Goal: Task Accomplishment & Management: Use online tool/utility

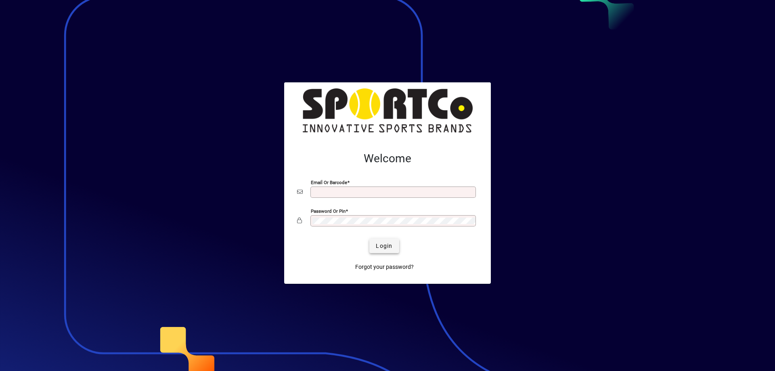
type input "**********"
click at [385, 247] on span "Login" at bounding box center [384, 246] width 17 height 8
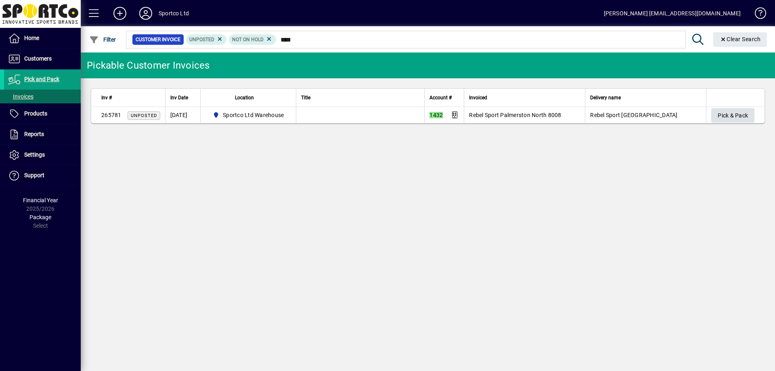
type input "****"
click at [734, 115] on span "Pick & Pack" at bounding box center [733, 115] width 30 height 13
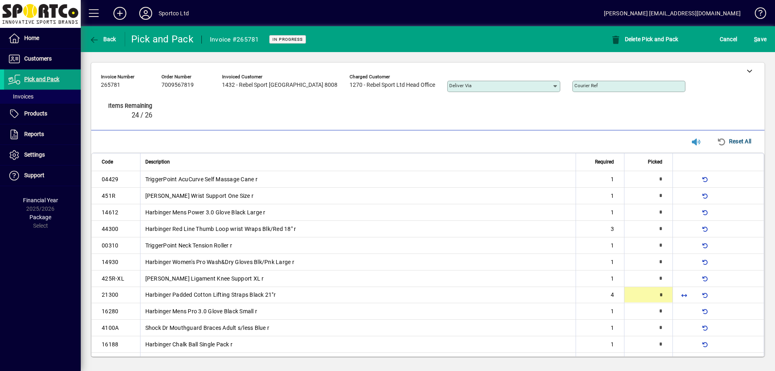
scroll to position [41, 0]
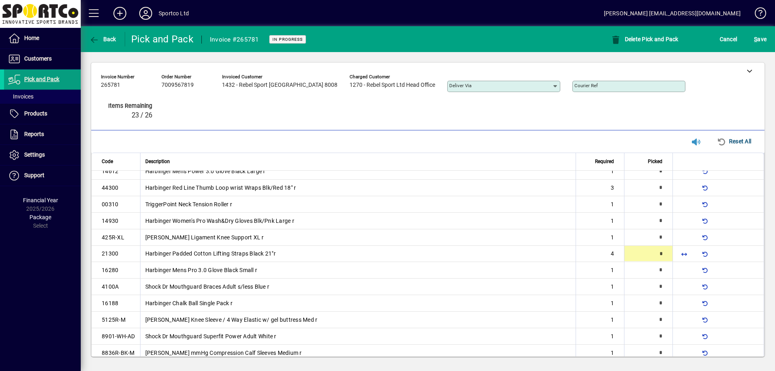
type input "*"
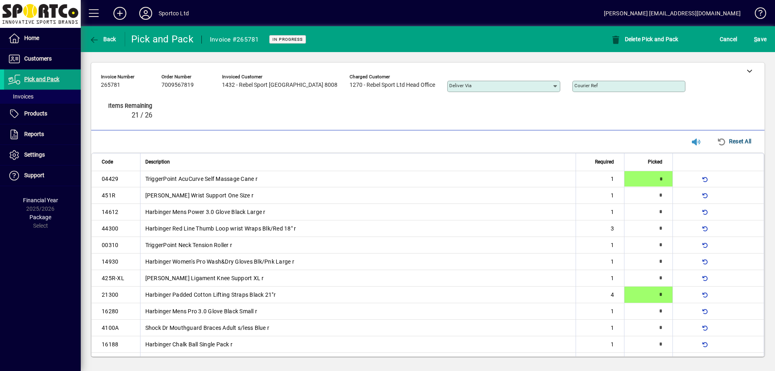
type input "*"
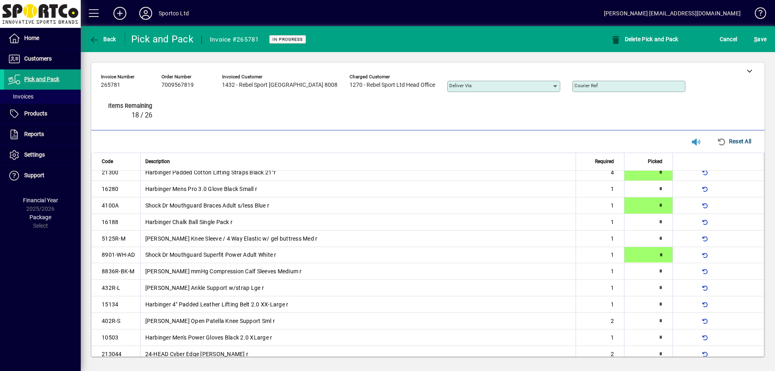
type input "*"
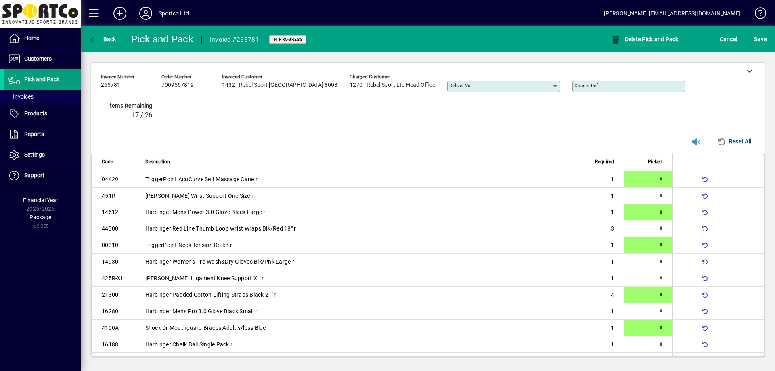
type input "*"
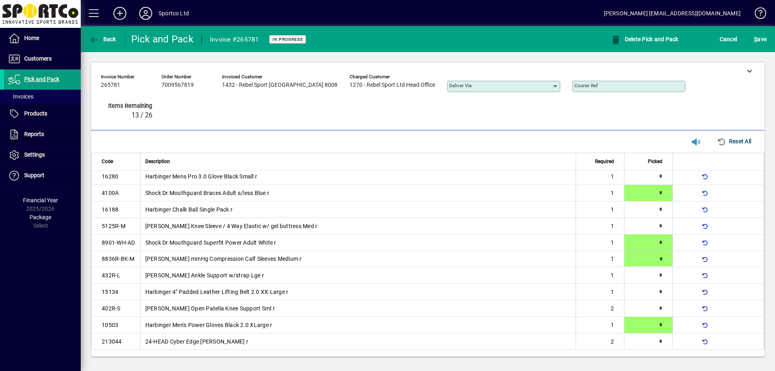
type input "*"
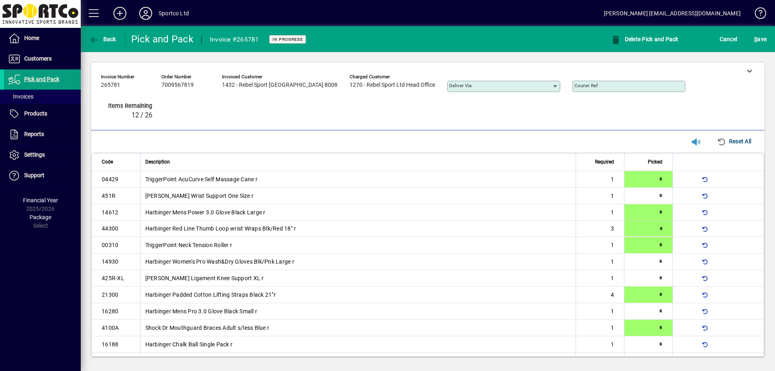
type input "*"
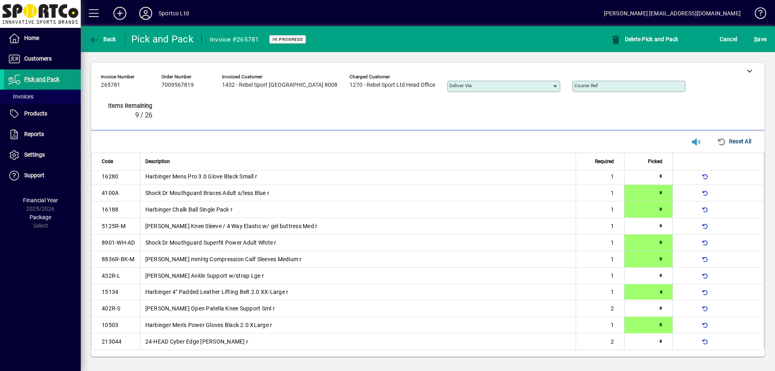
type input "*"
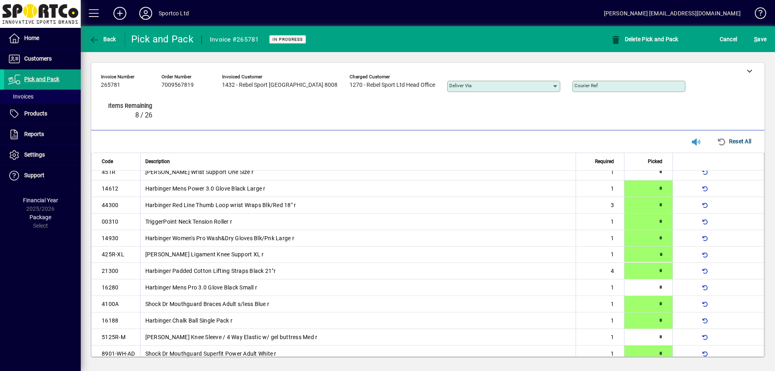
type input "*"
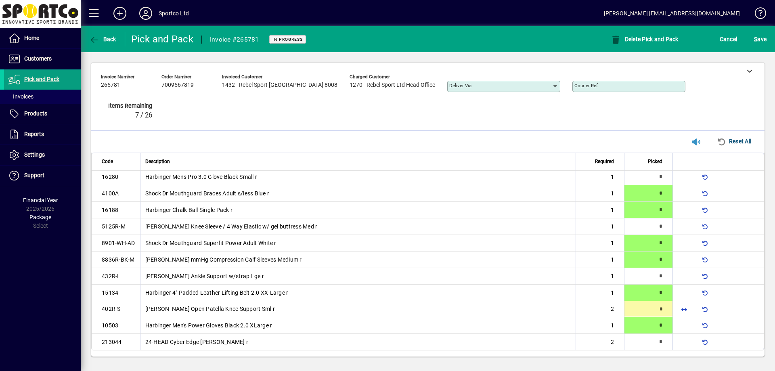
type input "*"
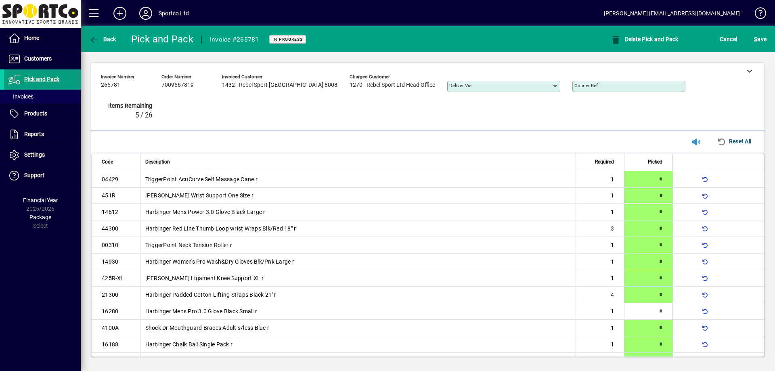
type input "*"
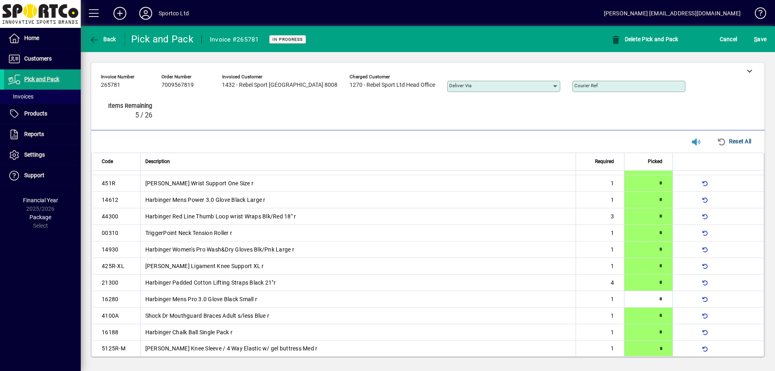
type input "*"
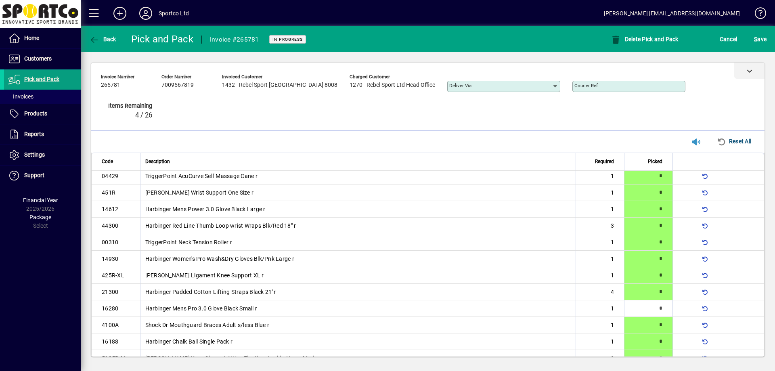
scroll to position [0, 0]
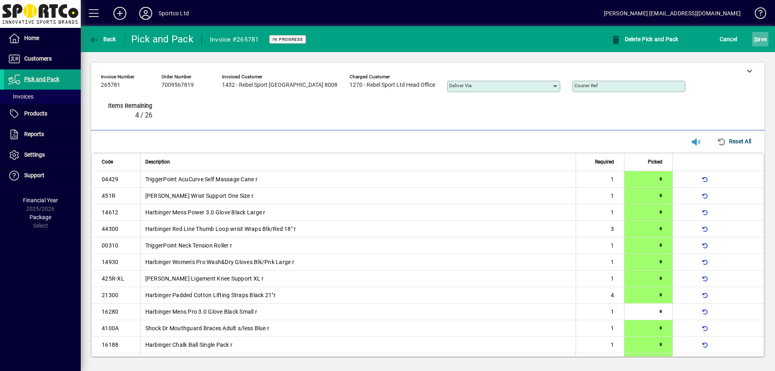
click at [765, 42] on span "S ave" at bounding box center [760, 39] width 13 height 13
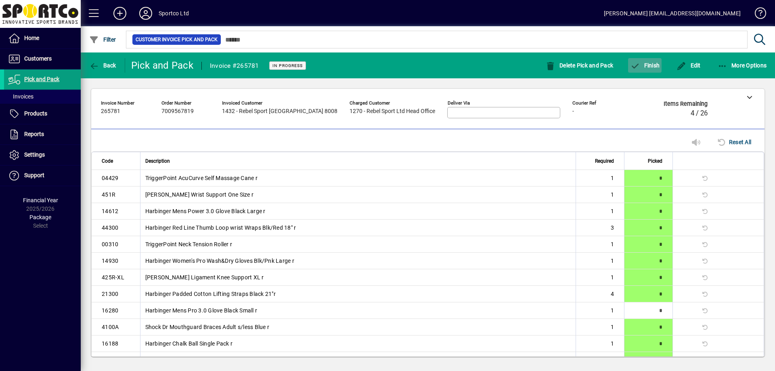
click at [650, 63] on span "Finish" at bounding box center [644, 65] width 29 height 6
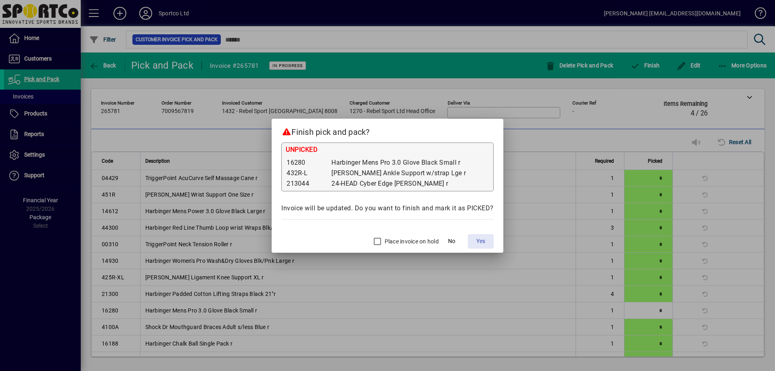
click at [479, 242] on span "Yes" at bounding box center [480, 241] width 9 height 8
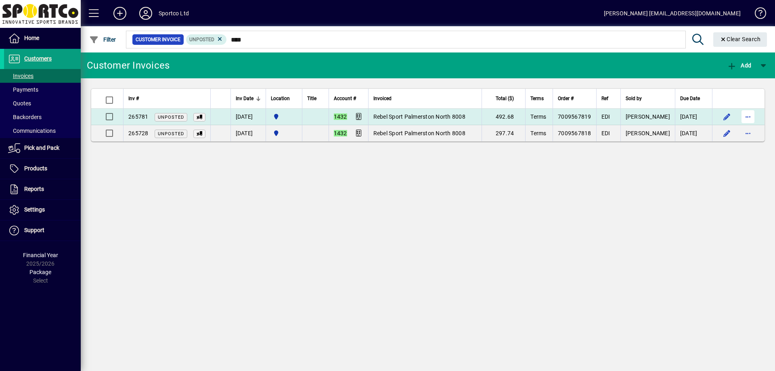
type input "****"
click at [750, 118] on span "button" at bounding box center [747, 116] width 19 height 19
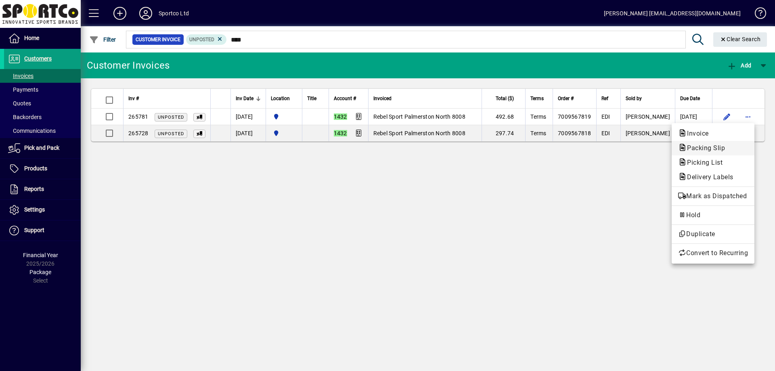
click at [699, 147] on span "Packing Slip" at bounding box center [703, 148] width 51 height 8
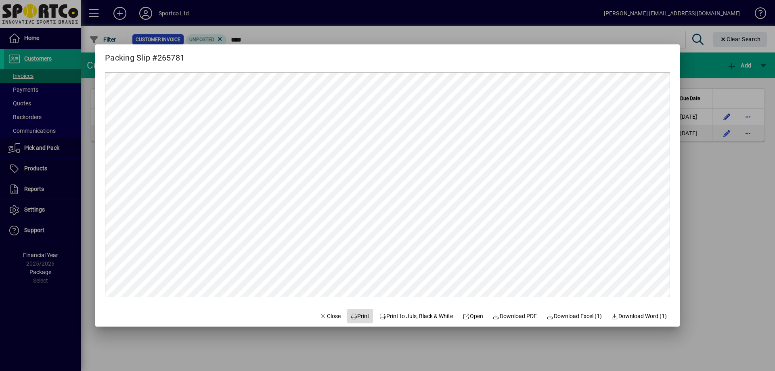
click at [355, 310] on span at bounding box center [360, 315] width 26 height 19
drag, startPoint x: 318, startPoint y: 318, endPoint x: 423, endPoint y: 316, distance: 105.0
click at [320, 318] on span "Close" at bounding box center [330, 316] width 21 height 8
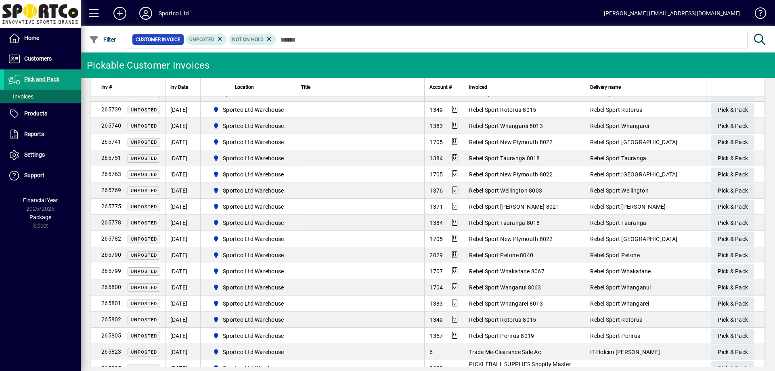
scroll to position [123, 0]
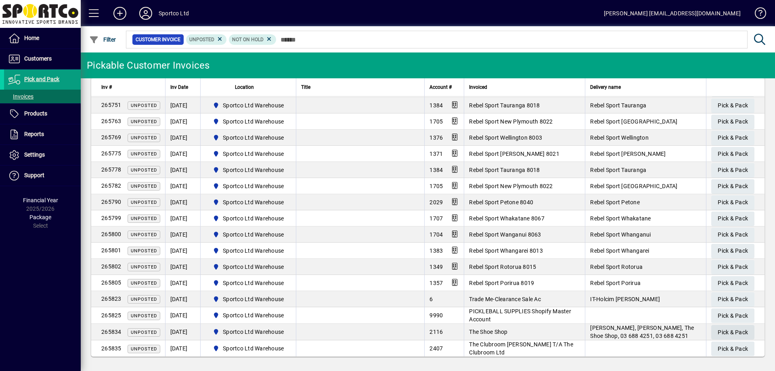
click at [742, 329] on span "button" at bounding box center [732, 332] width 43 height 19
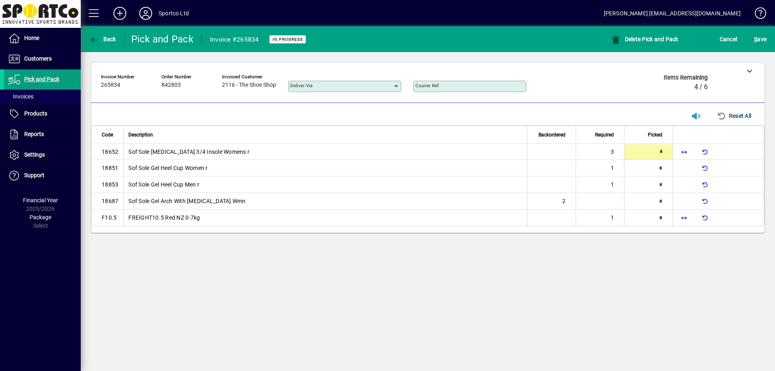
type input "*"
click at [687, 208] on div "Fill line" at bounding box center [684, 203] width 23 height 10
drag, startPoint x: 683, startPoint y: 214, endPoint x: 688, endPoint y: 215, distance: 5.3
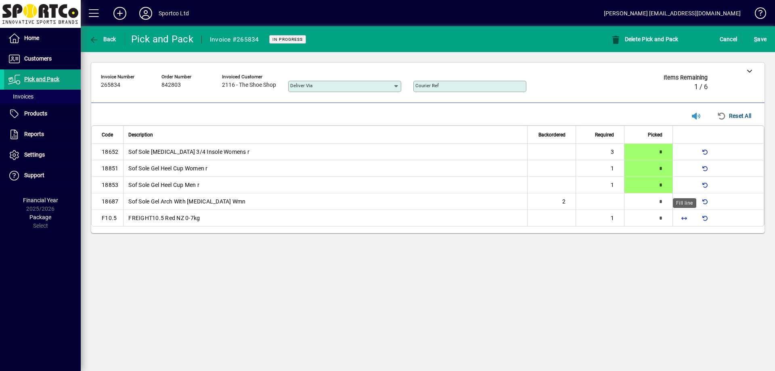
click at [683, 214] on span "button" at bounding box center [684, 217] width 19 height 19
type input "*"
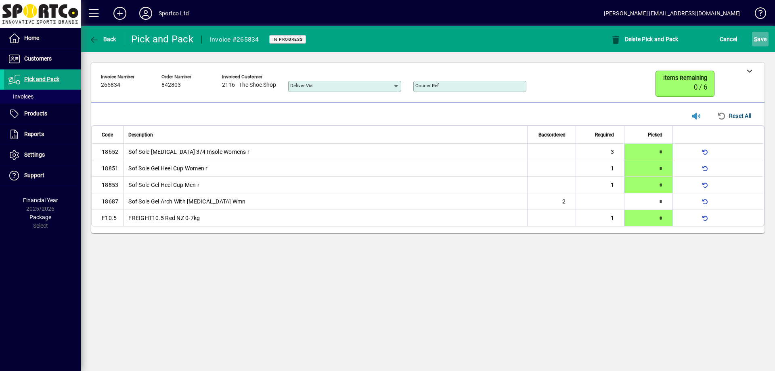
click at [758, 45] on span "S ave" at bounding box center [760, 39] width 13 height 13
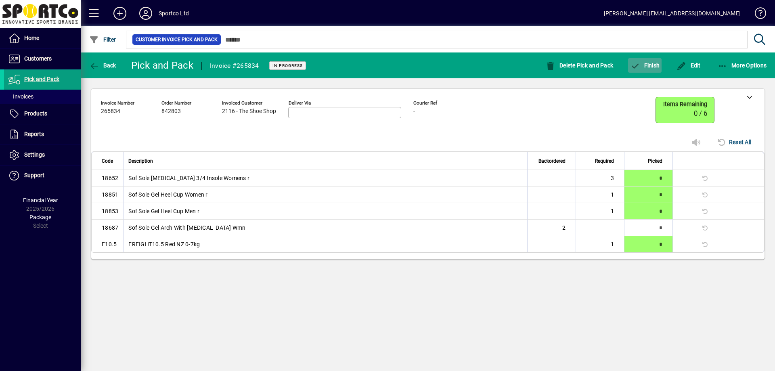
click at [644, 69] on button "Finish" at bounding box center [645, 65] width 34 height 15
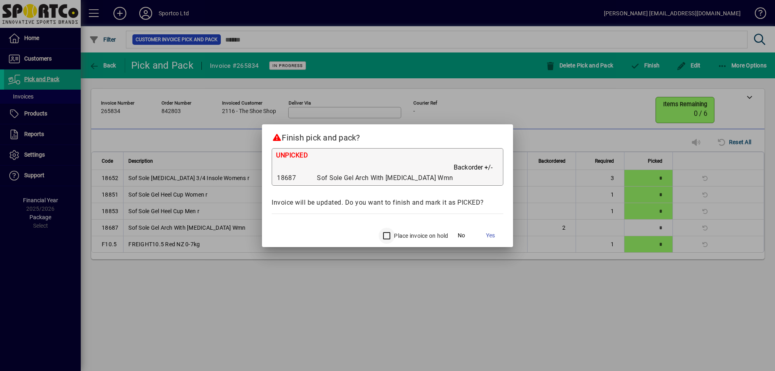
click at [376, 234] on div at bounding box center [385, 235] width 19 height 19
click at [486, 236] on span "Yes" at bounding box center [490, 235] width 9 height 8
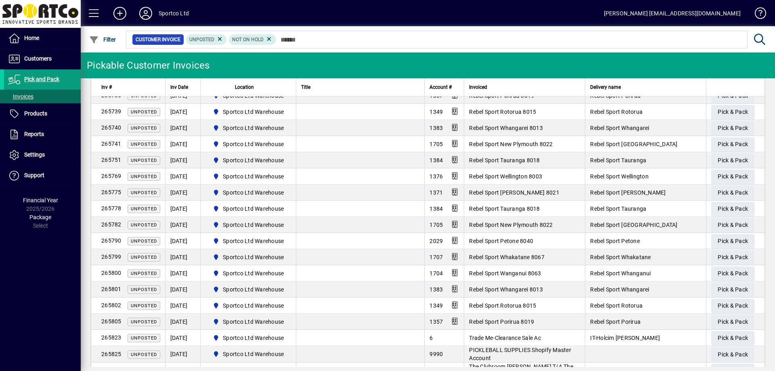
scroll to position [90, 0]
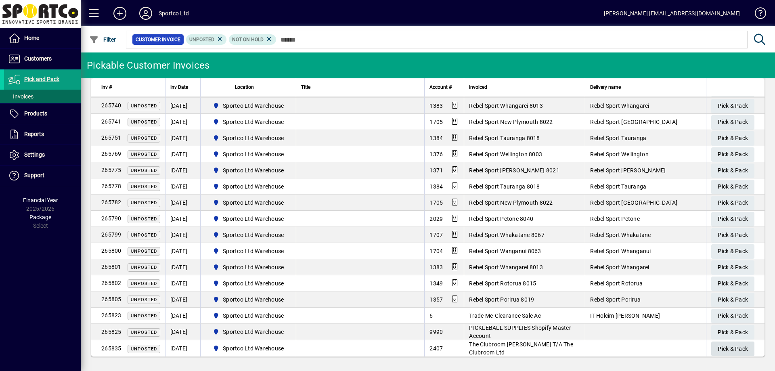
click at [728, 347] on span "Pick & Pack" at bounding box center [733, 348] width 30 height 13
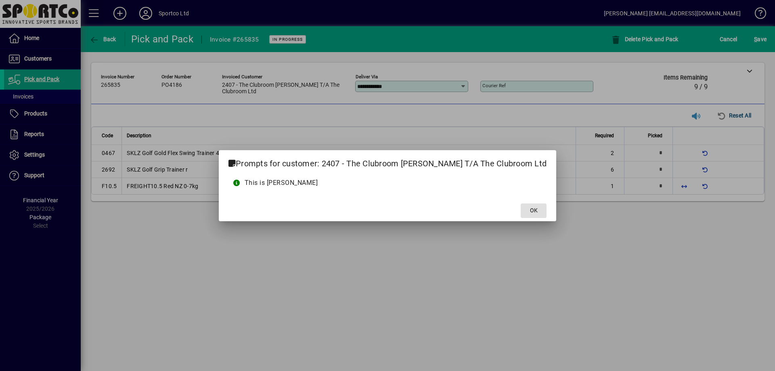
click at [521, 203] on button "OK" at bounding box center [534, 210] width 26 height 15
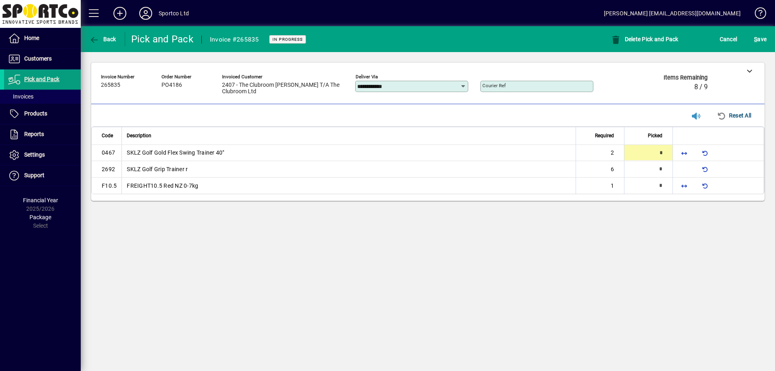
type input "*"
click at [688, 186] on span "button" at bounding box center [684, 185] width 19 height 19
type input "*"
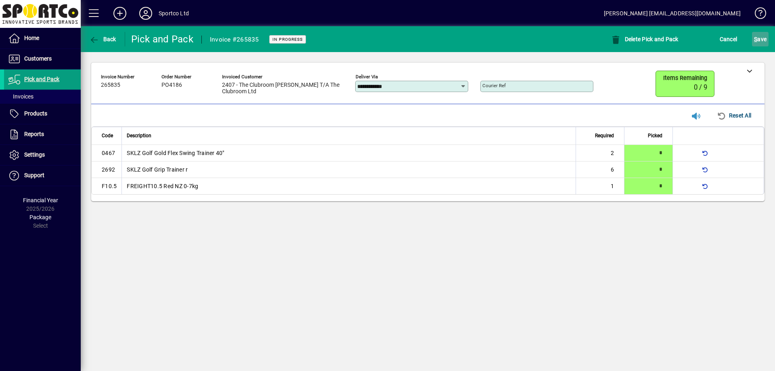
click at [761, 36] on span "S ave" at bounding box center [760, 39] width 13 height 13
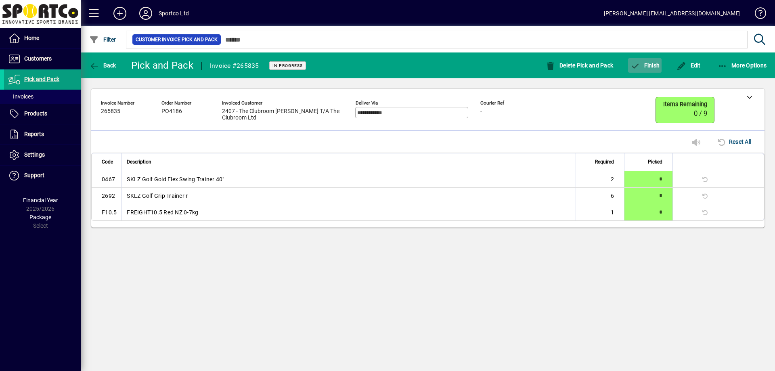
click at [656, 64] on span "Finish" at bounding box center [644, 65] width 29 height 6
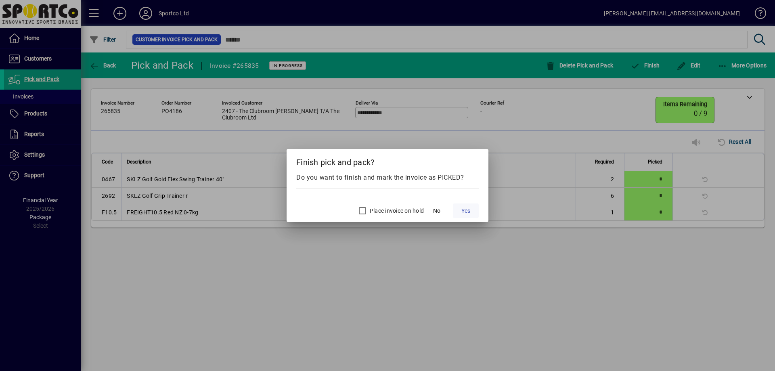
click at [466, 207] on span "Yes" at bounding box center [465, 211] width 9 height 8
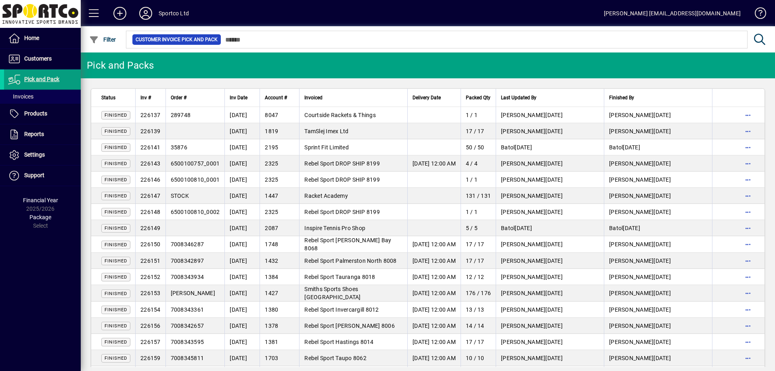
click at [607, 74] on mat-toolbar-row "Pick and Packs" at bounding box center [428, 65] width 694 height 26
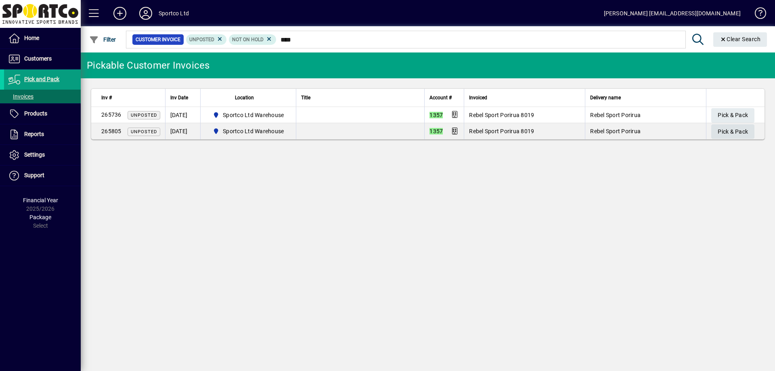
type input "****"
click at [739, 133] on span "Pick & Pack" at bounding box center [733, 131] width 30 height 13
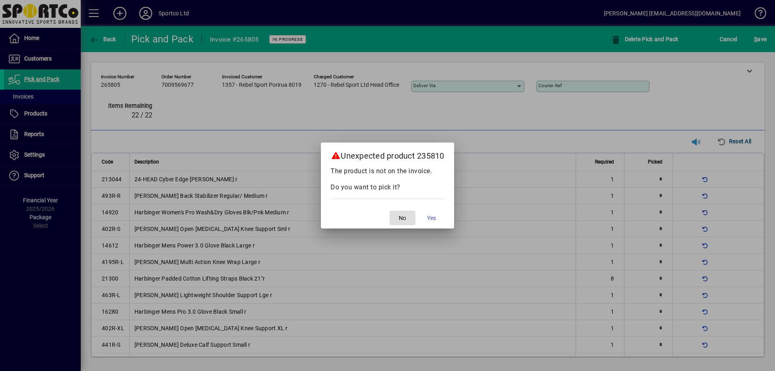
click at [390, 211] on button "No" at bounding box center [403, 218] width 26 height 15
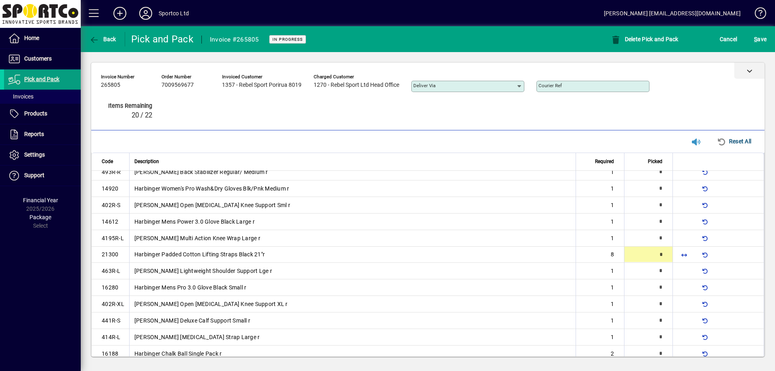
scroll to position [25, 0]
type input "*"
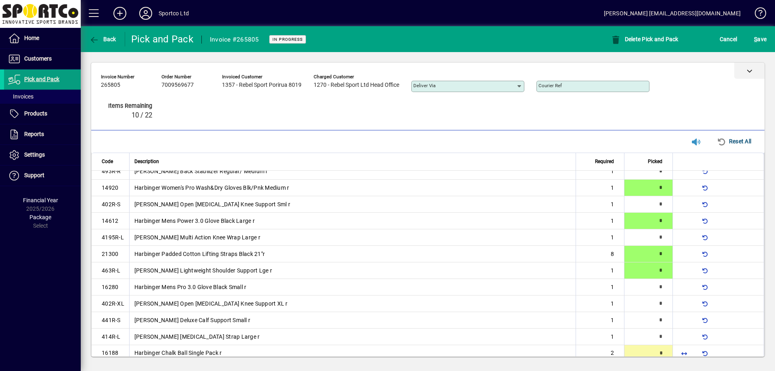
scroll to position [29, 0]
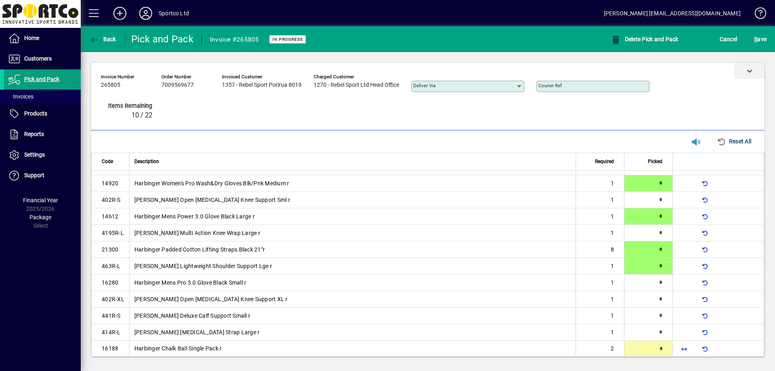
type input "*"
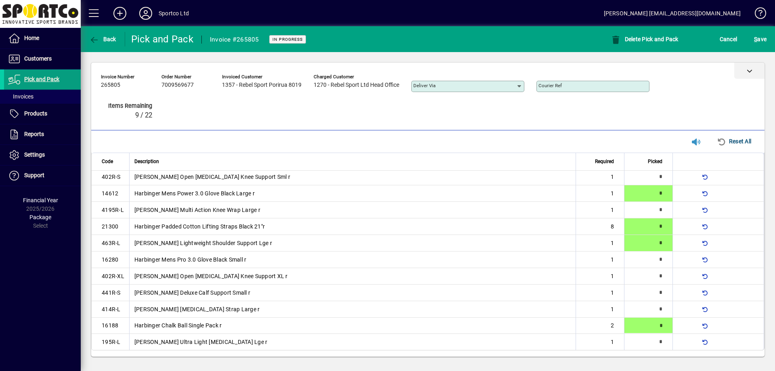
scroll to position [52, 0]
type input "*"
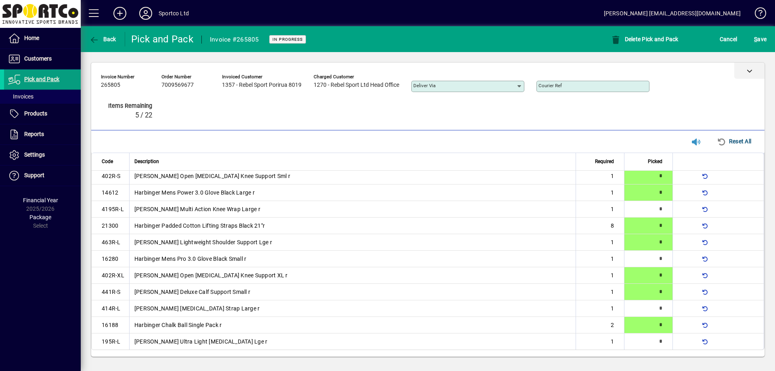
scroll to position [0, 0]
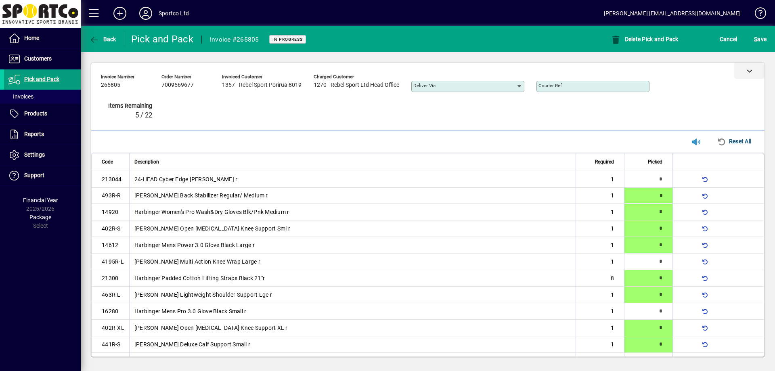
type input "*"
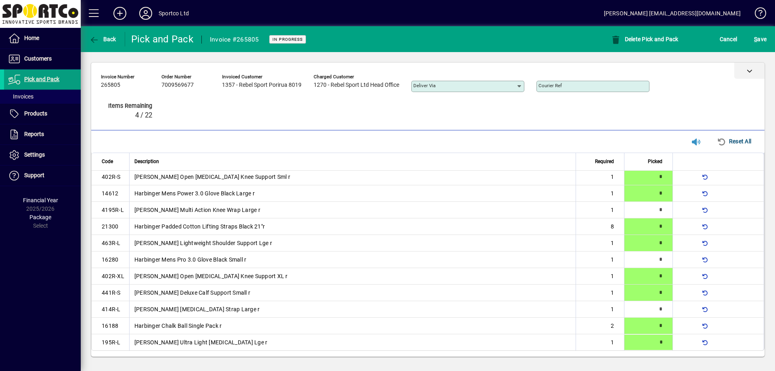
type input "*"
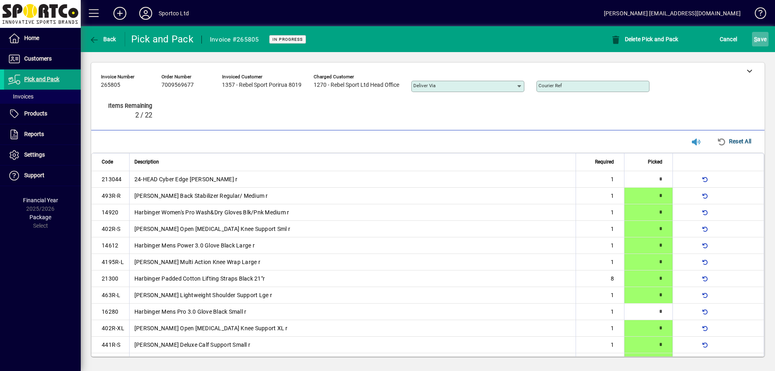
click at [764, 40] on span "S ave" at bounding box center [760, 39] width 13 height 13
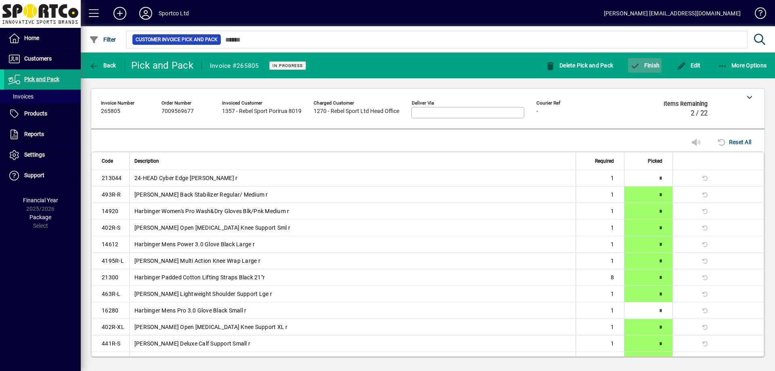
click at [634, 71] on span "button" at bounding box center [645, 65] width 34 height 19
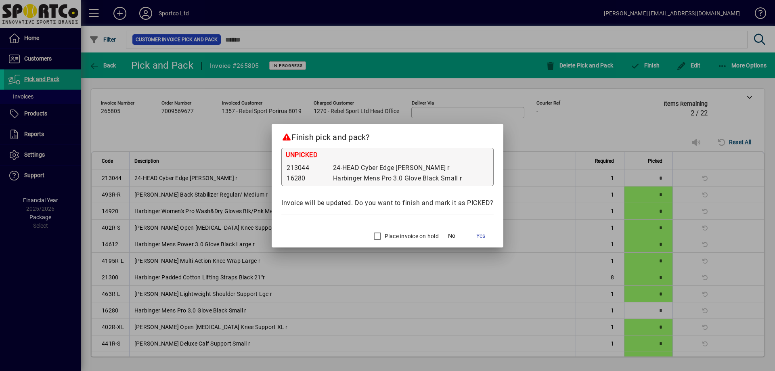
click at [388, 240] on label "Place invoice on hold" at bounding box center [411, 236] width 56 height 8
click at [484, 237] on span "Yes" at bounding box center [480, 236] width 9 height 8
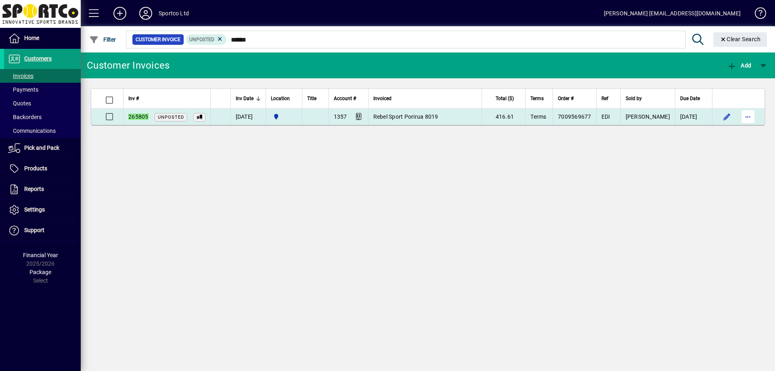
type input "******"
click at [752, 116] on span "button" at bounding box center [747, 116] width 19 height 19
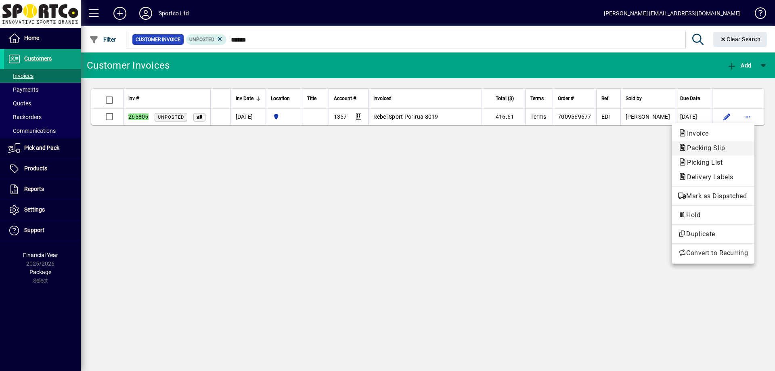
click at [742, 143] on button "Packing Slip" at bounding box center [713, 148] width 83 height 15
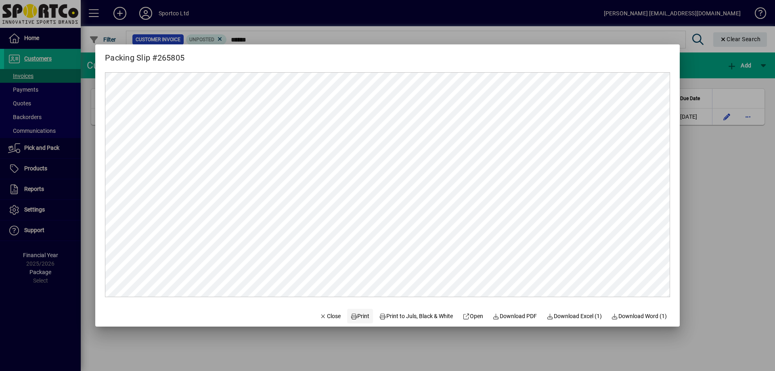
click at [361, 312] on span "Print" at bounding box center [359, 316] width 19 height 8
drag, startPoint x: 325, startPoint y: 321, endPoint x: 327, endPoint y: 305, distance: 15.9
click at [325, 321] on span "button" at bounding box center [329, 315] width 27 height 19
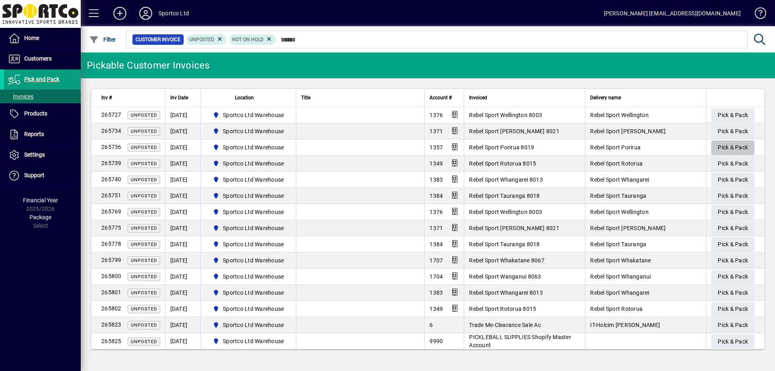
click at [731, 144] on span "Pick & Pack" at bounding box center [733, 147] width 30 height 13
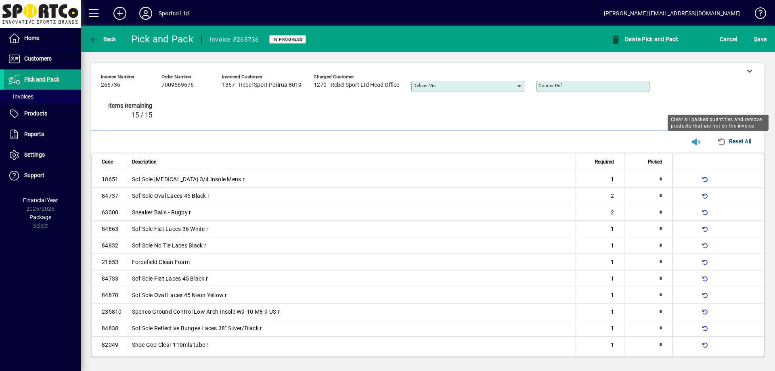
type input "*"
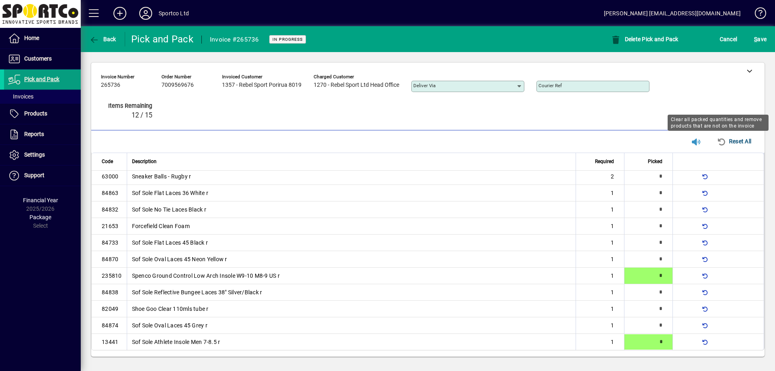
type input "*"
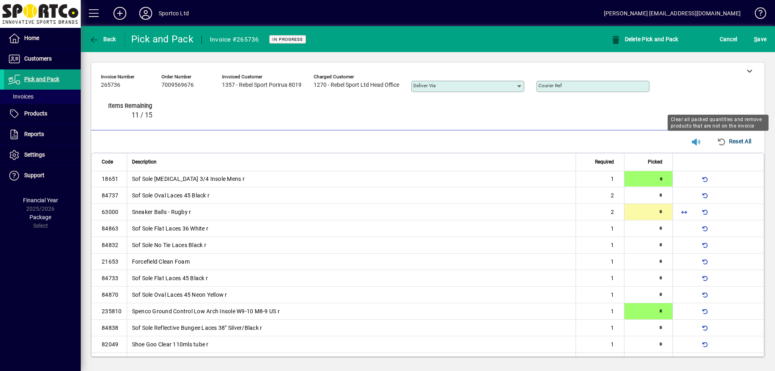
type input "*"
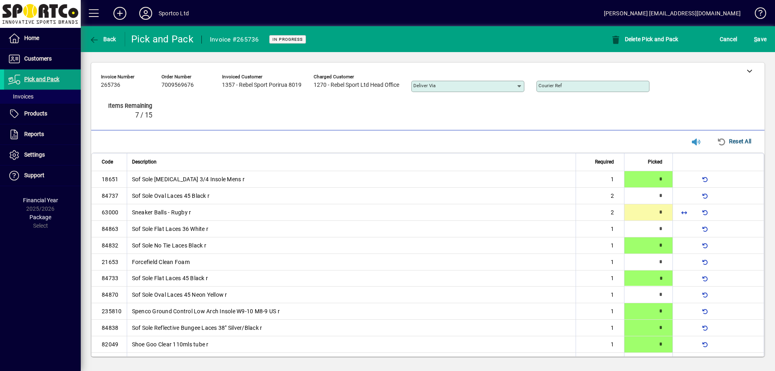
type input "*"
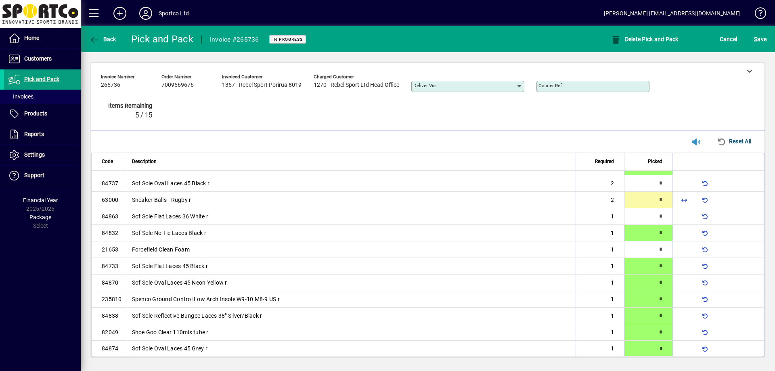
type input "*"
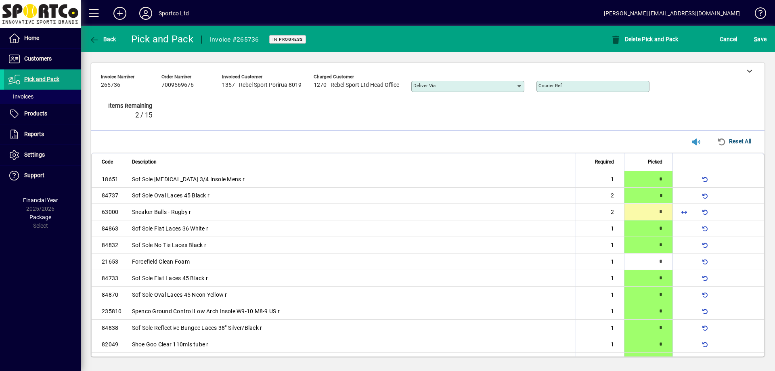
type input "*"
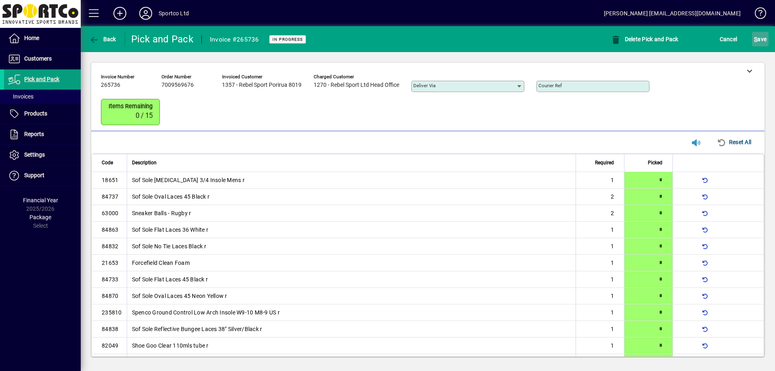
click at [762, 44] on span "S ave" at bounding box center [760, 39] width 13 height 13
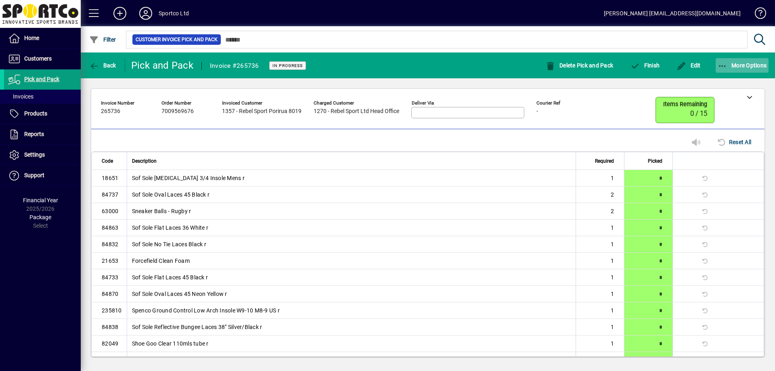
click at [726, 72] on span "button" at bounding box center [742, 65] width 53 height 19
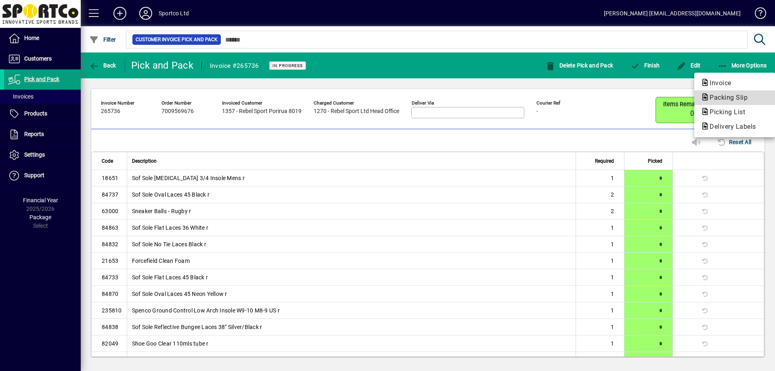
click at [720, 98] on span "Packing Slip" at bounding box center [726, 98] width 51 height 8
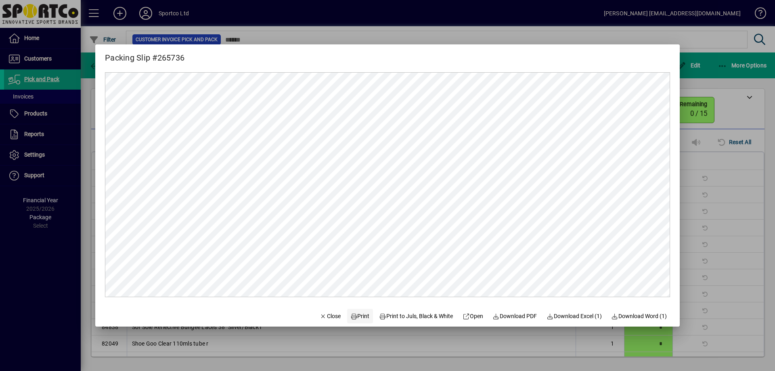
click at [350, 314] on icon at bounding box center [353, 317] width 7 height 6
drag, startPoint x: 327, startPoint y: 318, endPoint x: 361, endPoint y: 309, distance: 35.9
click at [327, 318] on span "Close" at bounding box center [330, 316] width 21 height 8
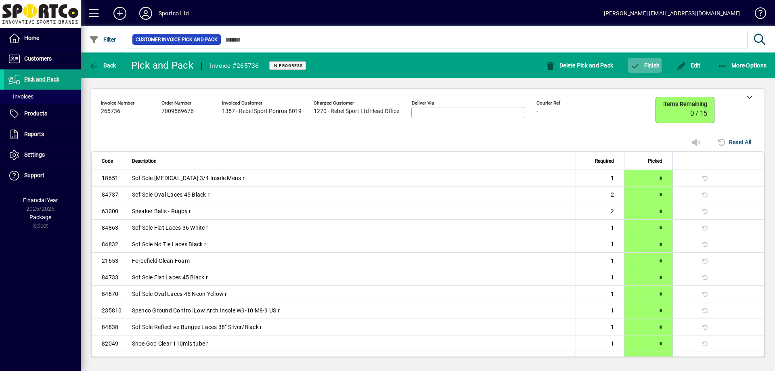
click at [655, 62] on span "Finish" at bounding box center [644, 65] width 29 height 6
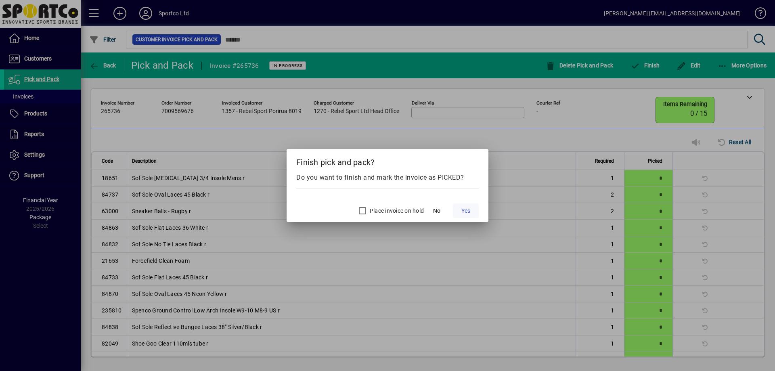
click at [471, 204] on span at bounding box center [466, 210] width 26 height 19
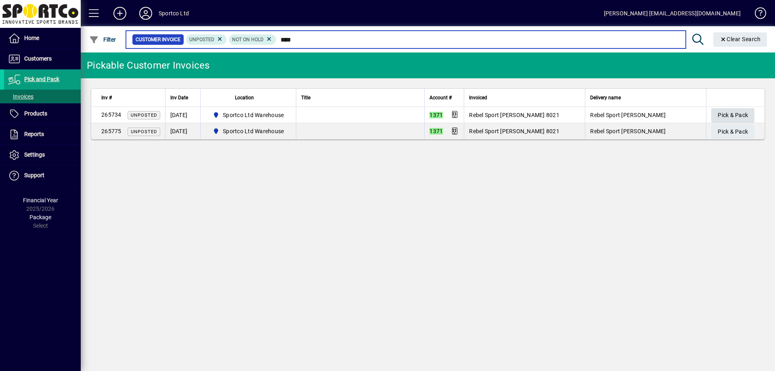
type input "****"
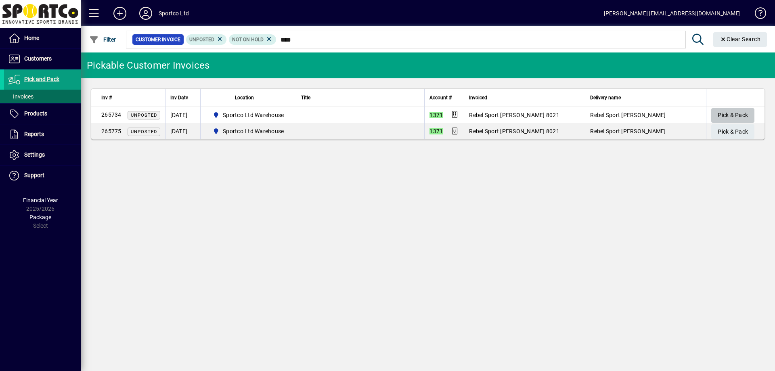
click at [719, 115] on span "Pick & Pack" at bounding box center [733, 115] width 30 height 13
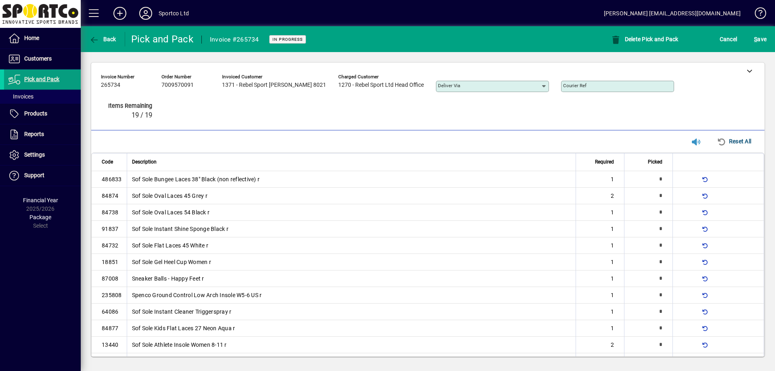
type input "*"
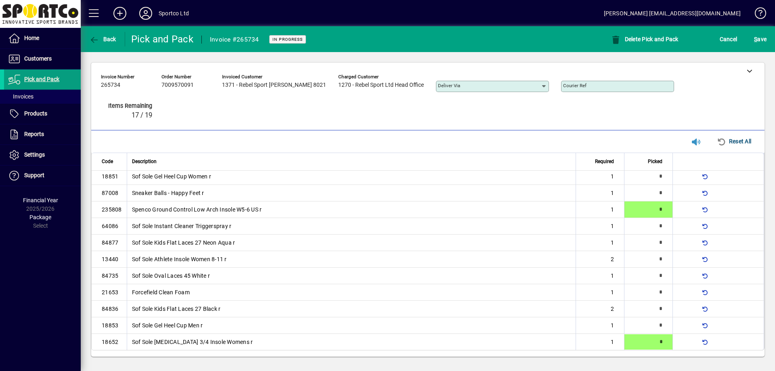
type input "*"
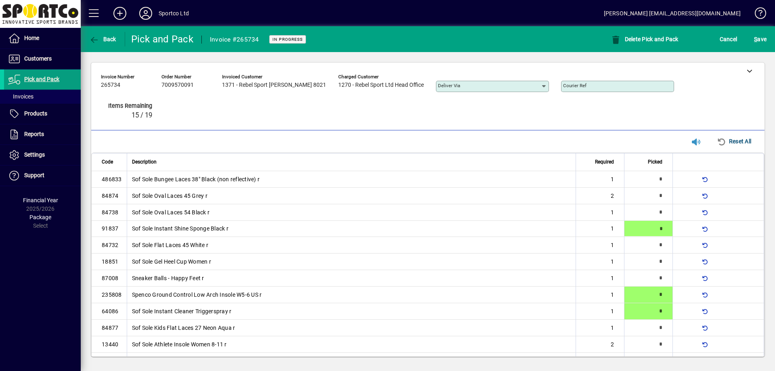
type input "*"
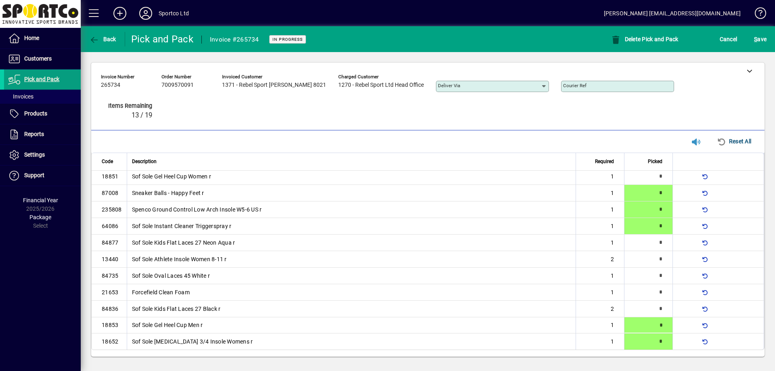
type input "*"
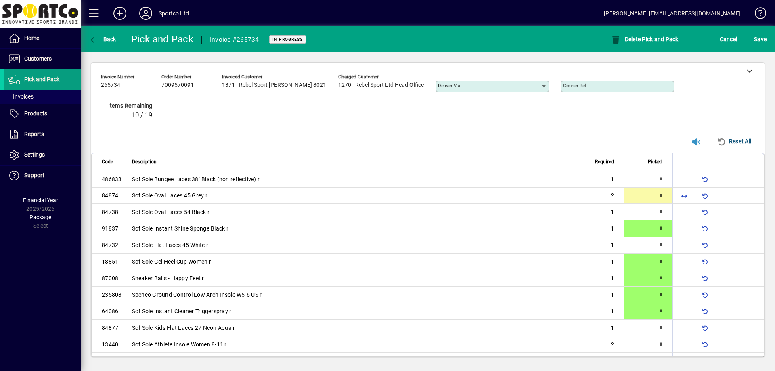
type input "*"
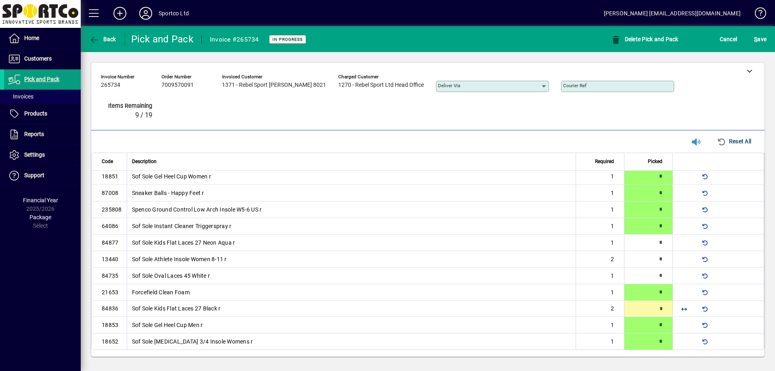
type input "*"
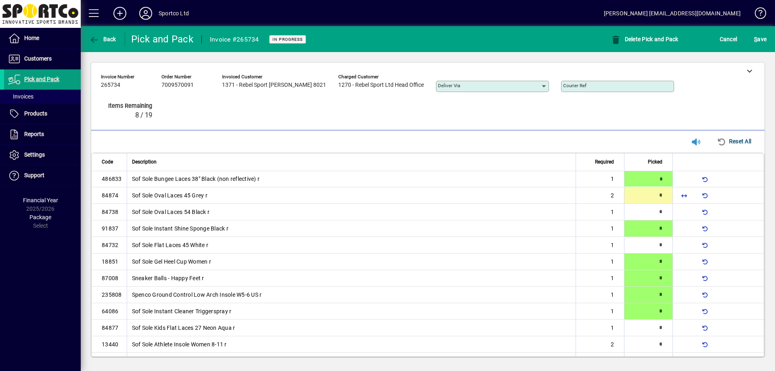
type input "*"
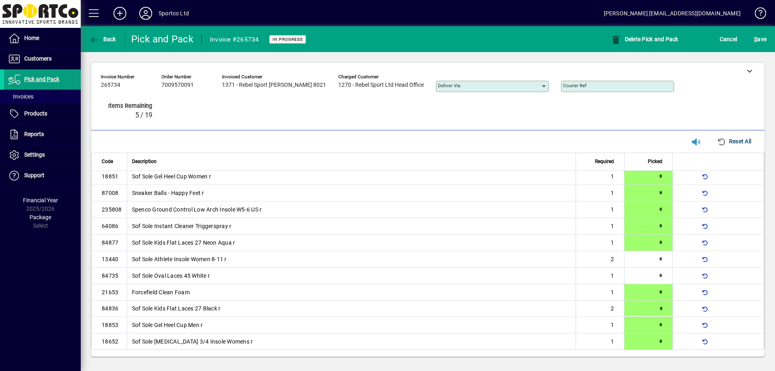
type input "*"
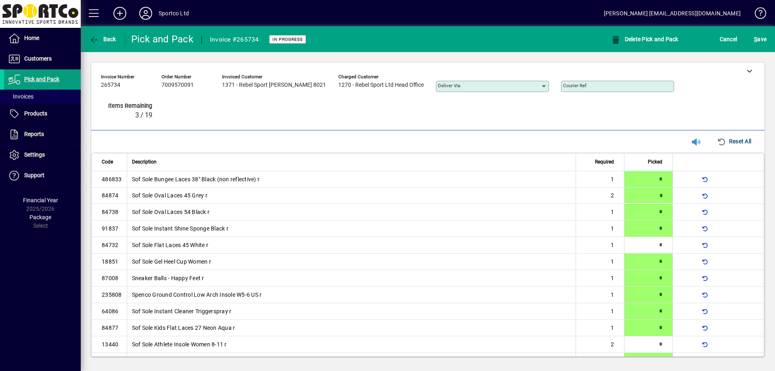
type input "*"
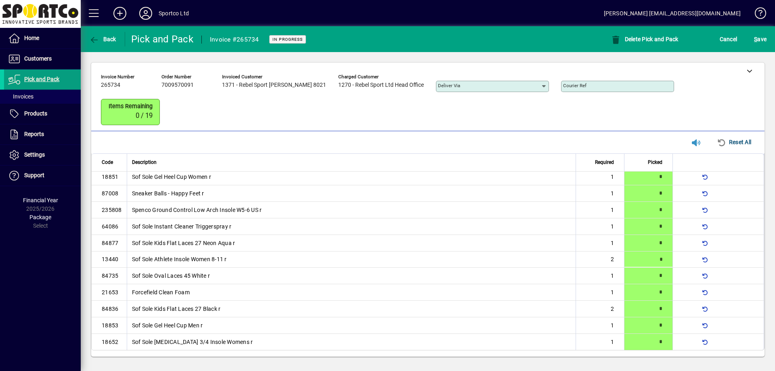
scroll to position [86, 0]
click at [769, 37] on div "S ave" at bounding box center [760, 39] width 29 height 15
click at [763, 39] on span "S ave" at bounding box center [760, 39] width 13 height 13
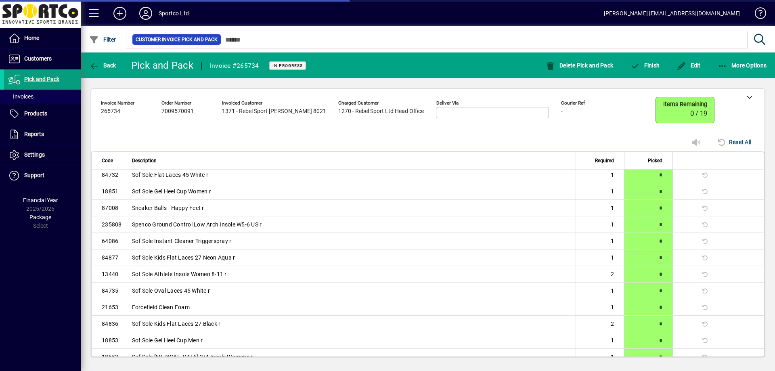
scroll to position [81, 0]
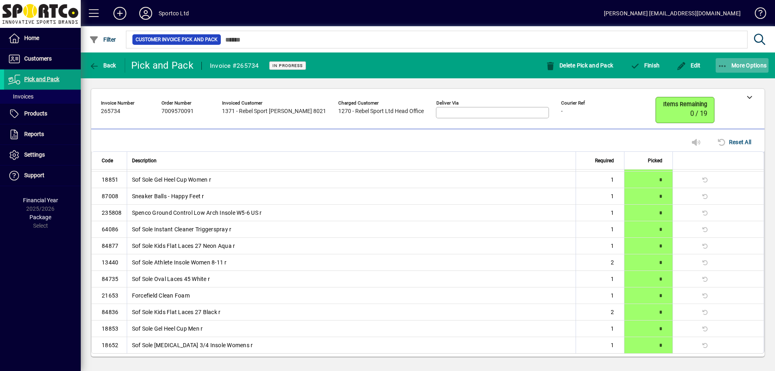
click at [727, 65] on span "More Options" at bounding box center [742, 65] width 49 height 6
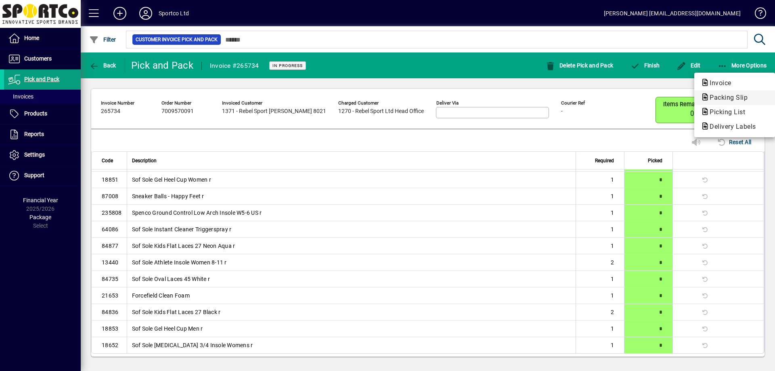
click at [723, 98] on span "Packing Slip" at bounding box center [726, 98] width 51 height 8
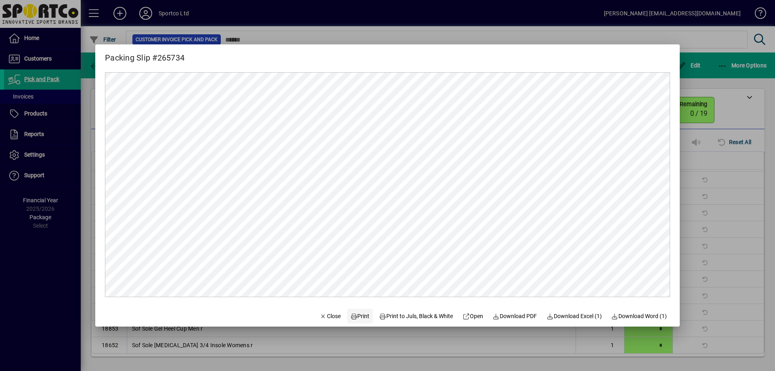
scroll to position [0, 0]
click at [355, 318] on span "Print" at bounding box center [359, 316] width 19 height 8
click at [325, 317] on span "Close" at bounding box center [330, 316] width 21 height 8
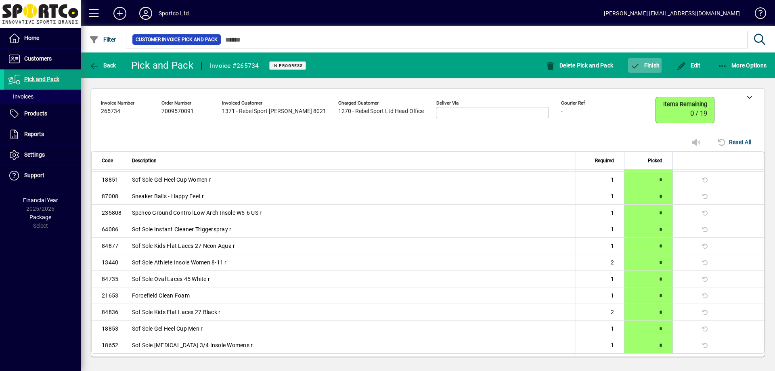
click at [651, 73] on span "button" at bounding box center [645, 65] width 34 height 19
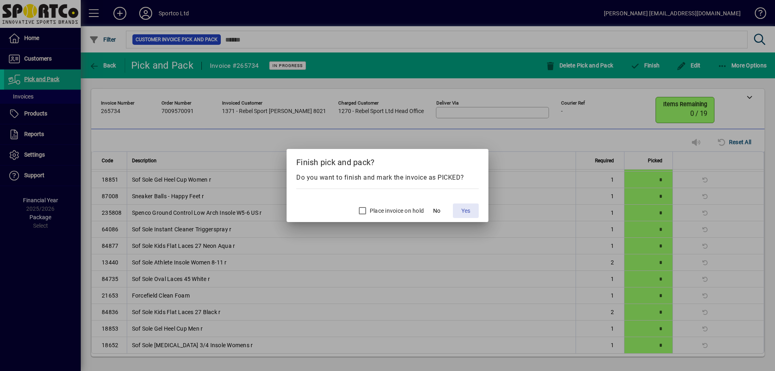
click at [463, 216] on span at bounding box center [466, 210] width 26 height 19
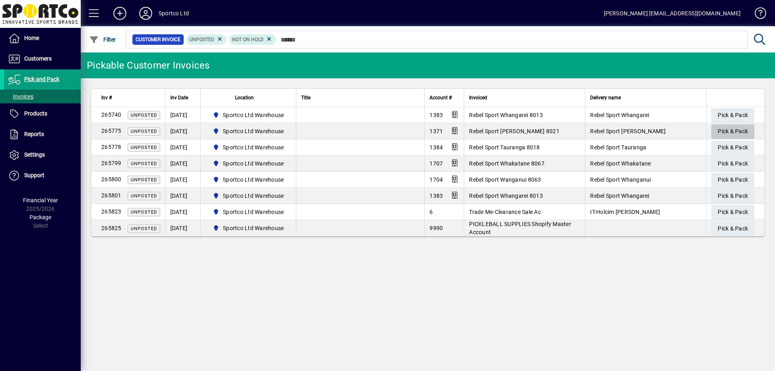
click at [726, 133] on span "Pick & Pack" at bounding box center [733, 131] width 30 height 13
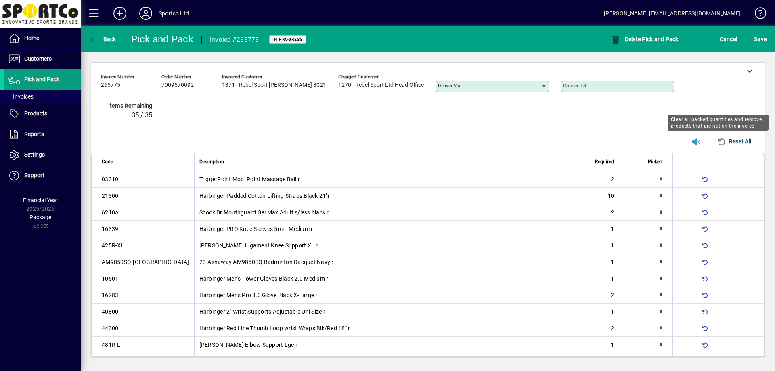
type input "*"
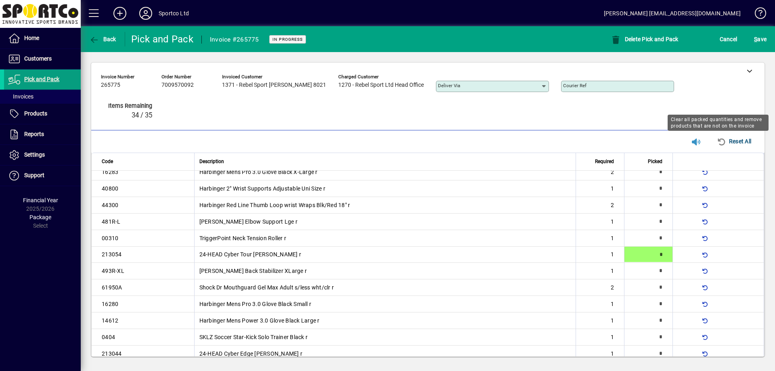
type input "*"
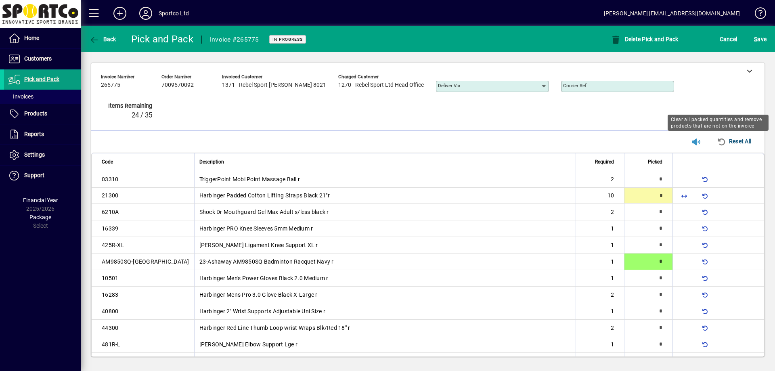
type input "**"
type input "*"
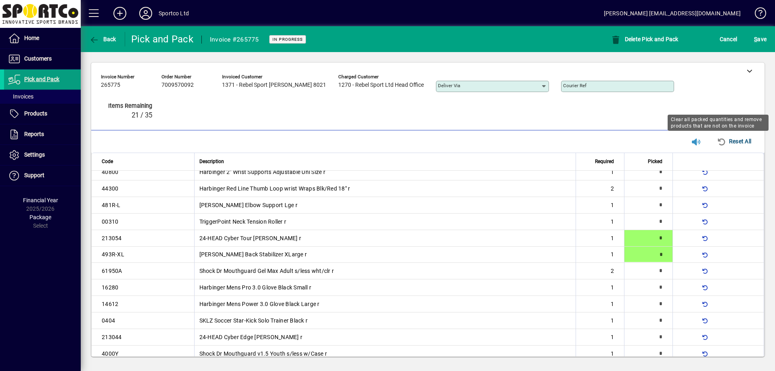
type input "*"
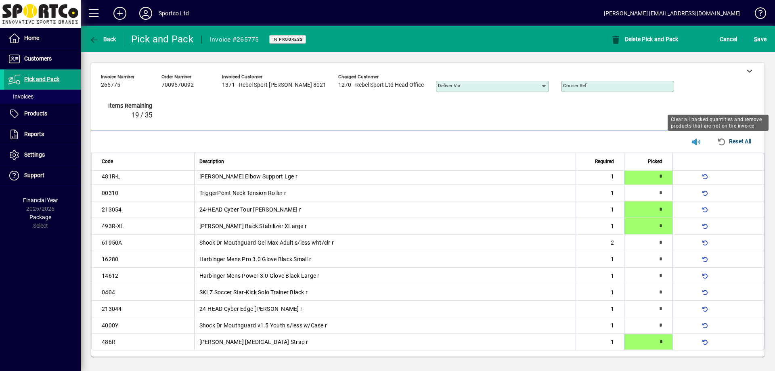
type input "*"
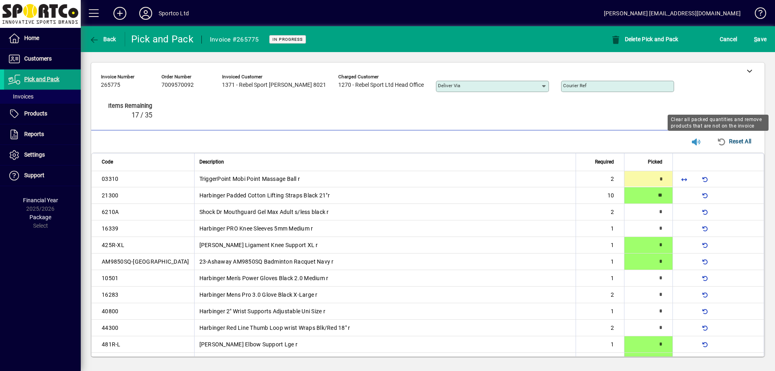
type input "*"
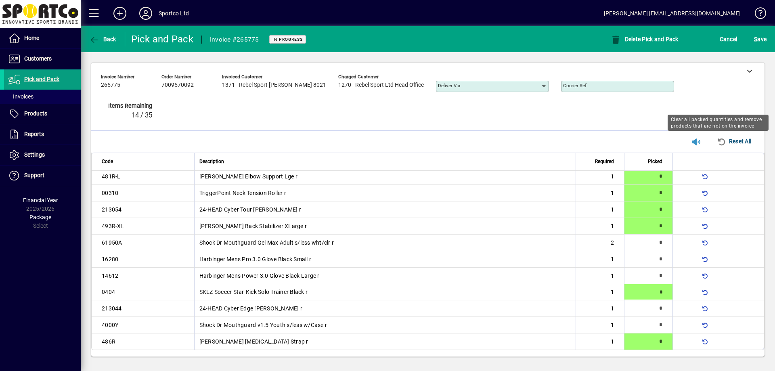
type input "*"
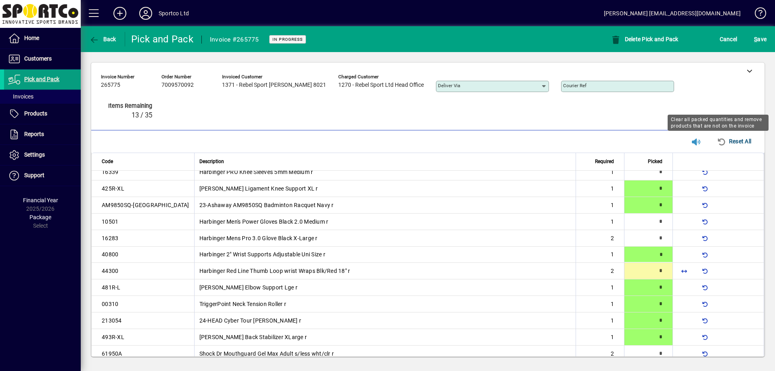
type input "*"
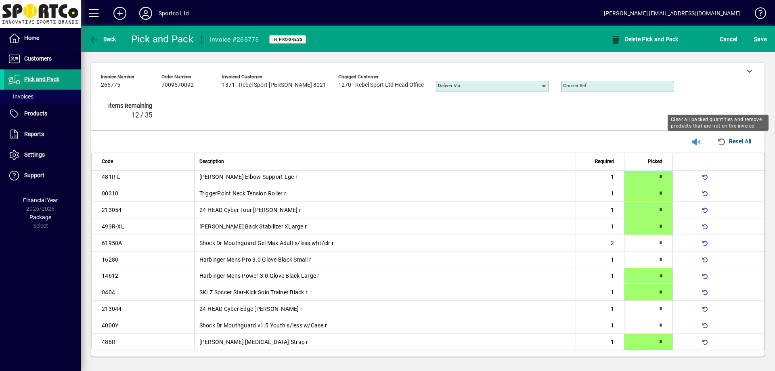
type input "*"
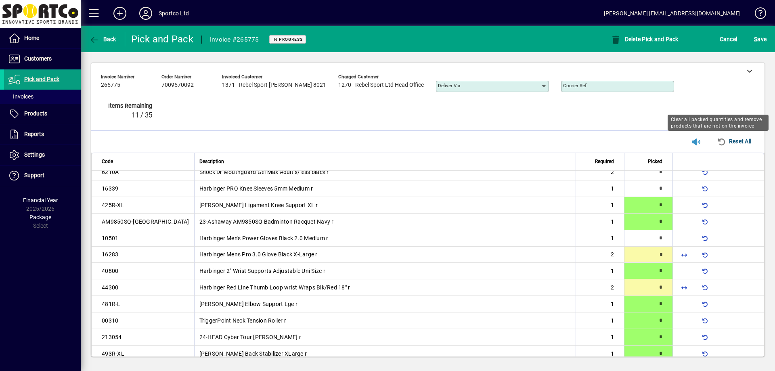
type input "*"
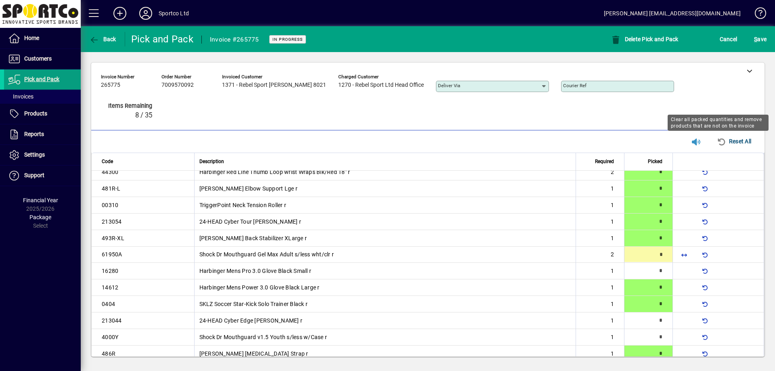
type input "*"
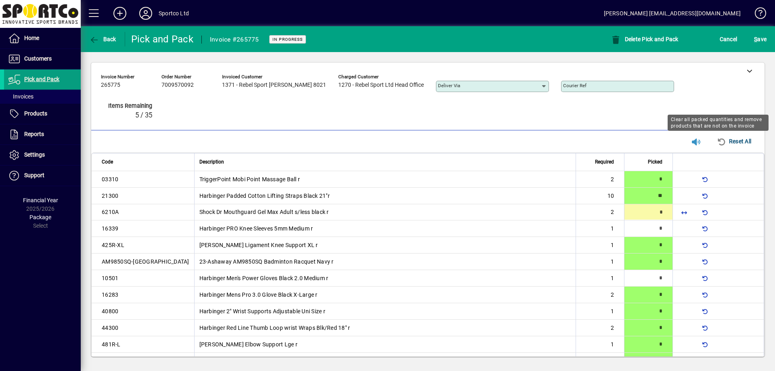
type input "*"
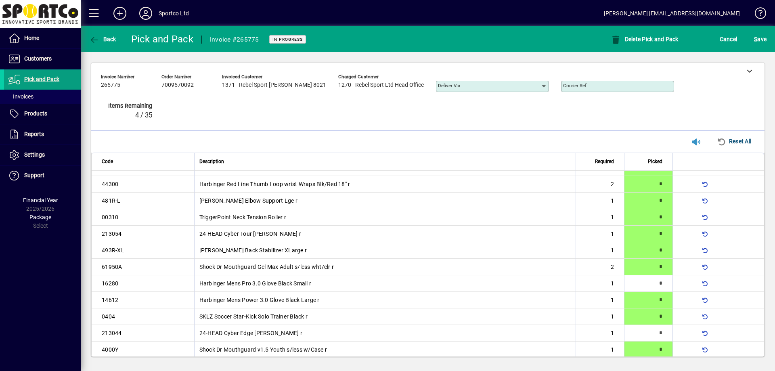
scroll to position [168, 0]
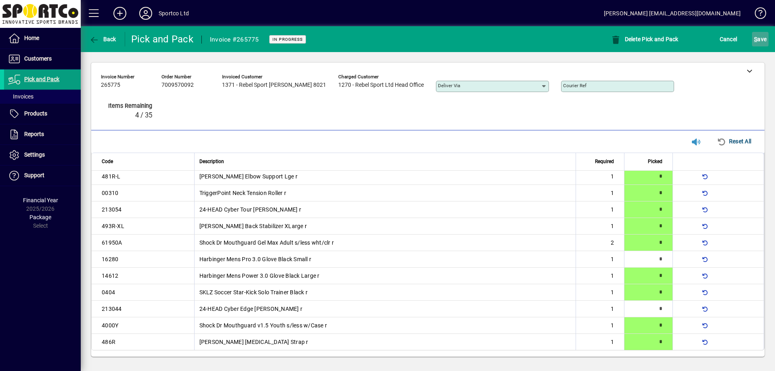
click at [766, 30] on span "submit" at bounding box center [760, 38] width 17 height 19
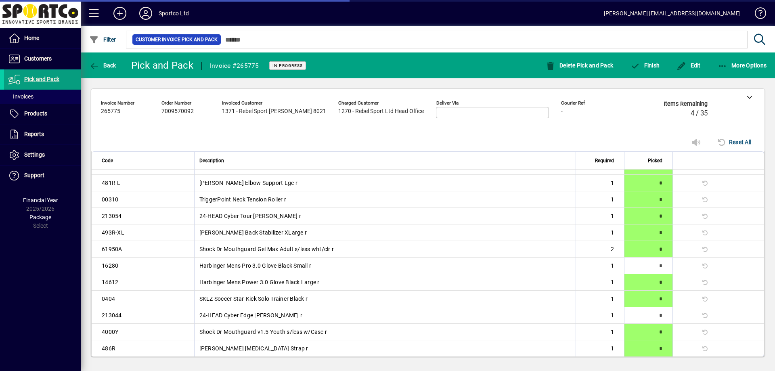
scroll to position [164, 0]
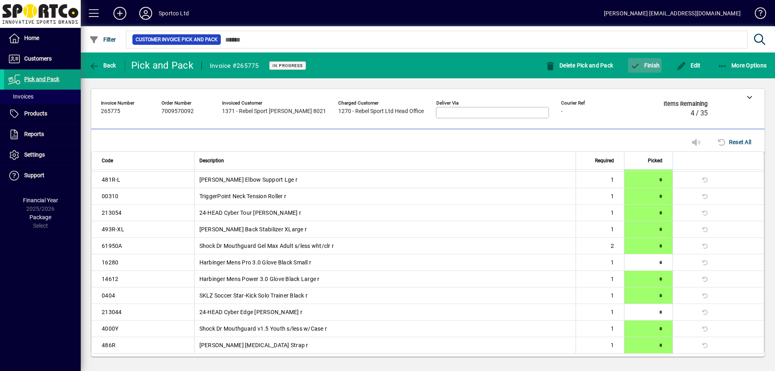
click at [646, 63] on span "Finish" at bounding box center [644, 65] width 29 height 6
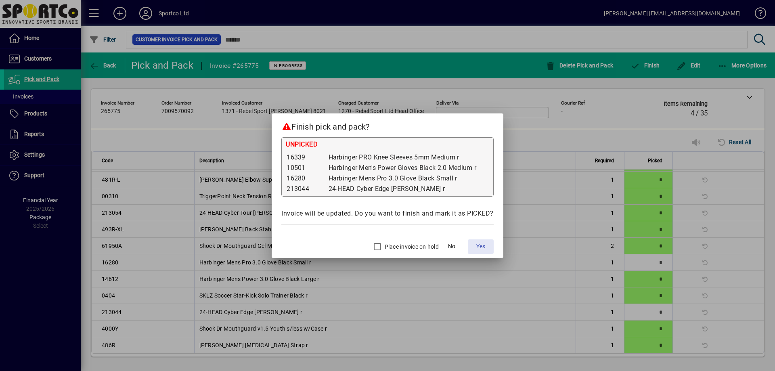
click at [484, 245] on span "Yes" at bounding box center [480, 246] width 9 height 8
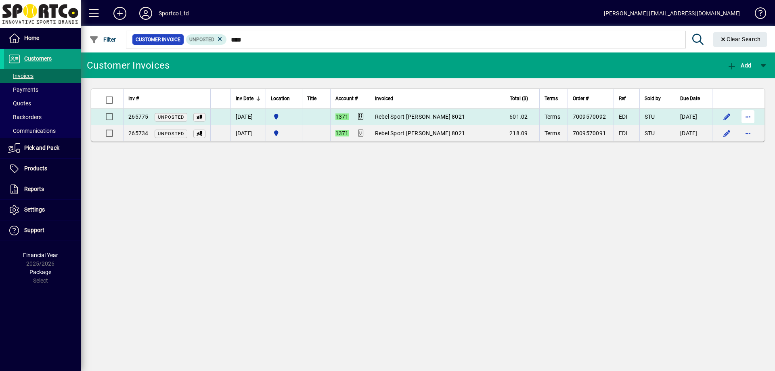
type input "****"
click at [752, 115] on span "button" at bounding box center [747, 116] width 19 height 19
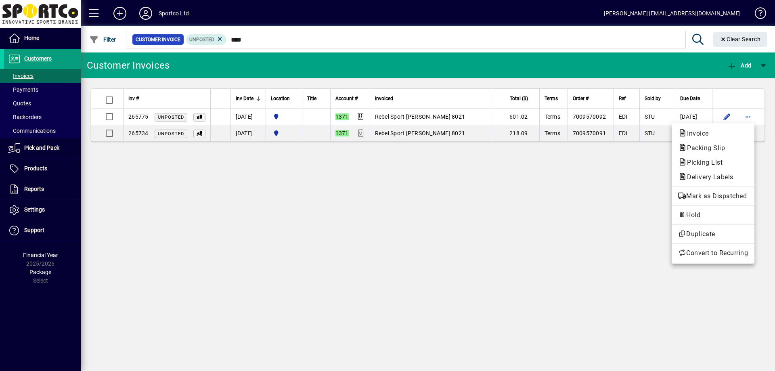
click at [738, 142] on button "Packing Slip" at bounding box center [713, 148] width 83 height 15
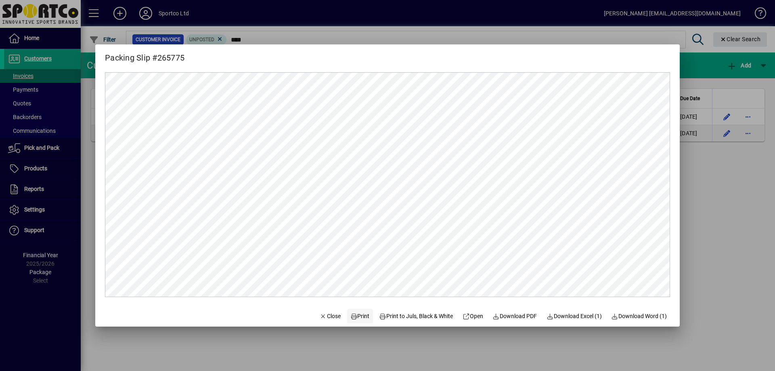
click at [356, 317] on span "Print" at bounding box center [359, 316] width 19 height 8
click at [320, 319] on span "Close" at bounding box center [330, 316] width 21 height 8
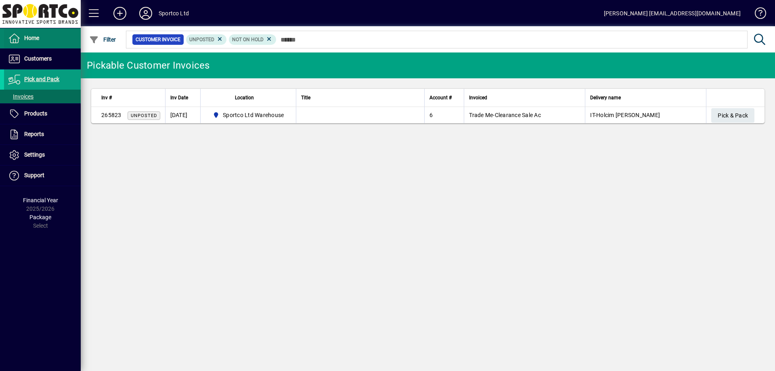
click at [47, 44] on span at bounding box center [42, 38] width 77 height 19
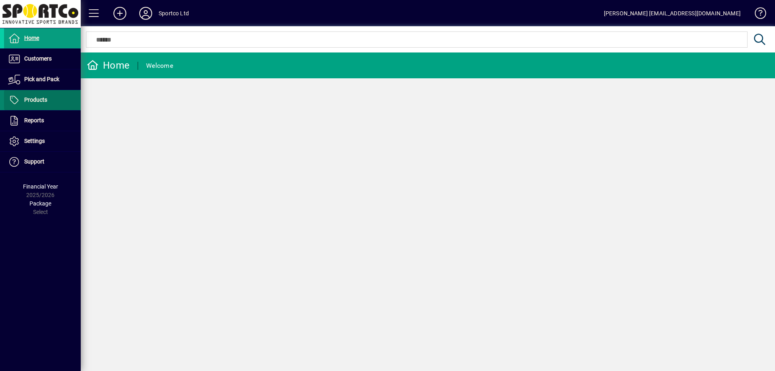
click at [43, 99] on span "Products" at bounding box center [35, 99] width 23 height 6
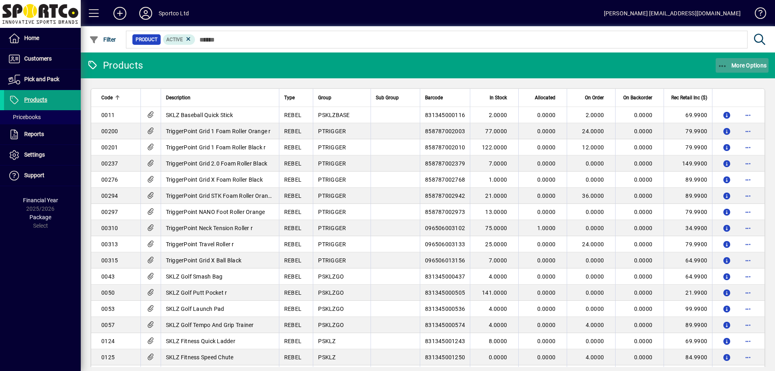
click at [731, 61] on span "button" at bounding box center [742, 65] width 53 height 19
click at [714, 91] on div "Product Status" at bounding box center [734, 83] width 81 height 21
click at [715, 88] on app-page-flat "Code Description Type Group Sub Group Barcode In Stock Allocated On Order On Ba…" at bounding box center [428, 222] width 694 height 289
drag, startPoint x: 723, startPoint y: 64, endPoint x: 724, endPoint y: 69, distance: 5.7
click at [723, 63] on icon "button" at bounding box center [723, 66] width 10 height 8
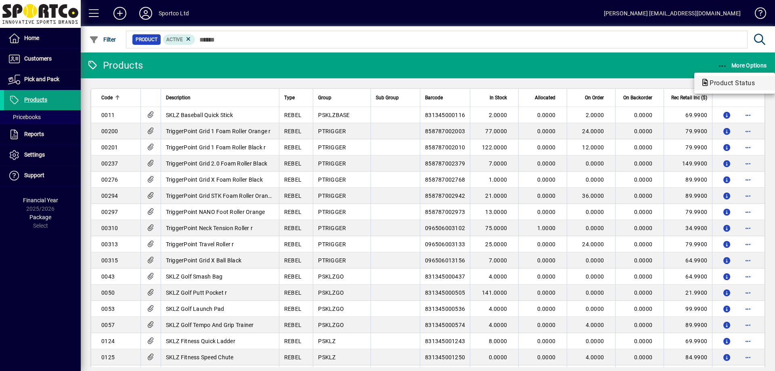
click at [727, 82] on span "Product Status" at bounding box center [730, 83] width 58 height 8
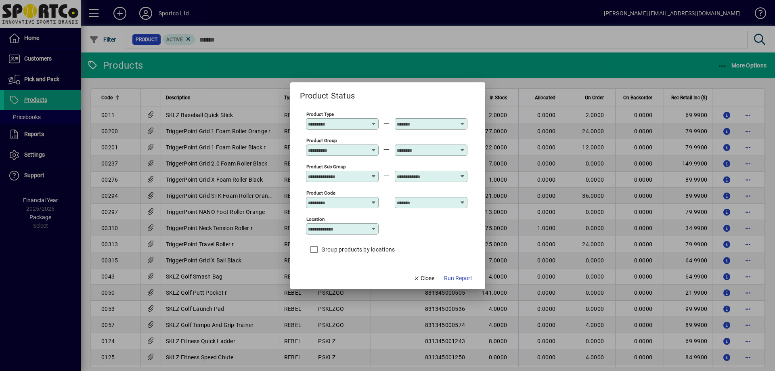
drag, startPoint x: 357, startPoint y: 152, endPoint x: 362, endPoint y: 152, distance: 5.7
click at [358, 152] on input "Product Group" at bounding box center [337, 150] width 59 height 6
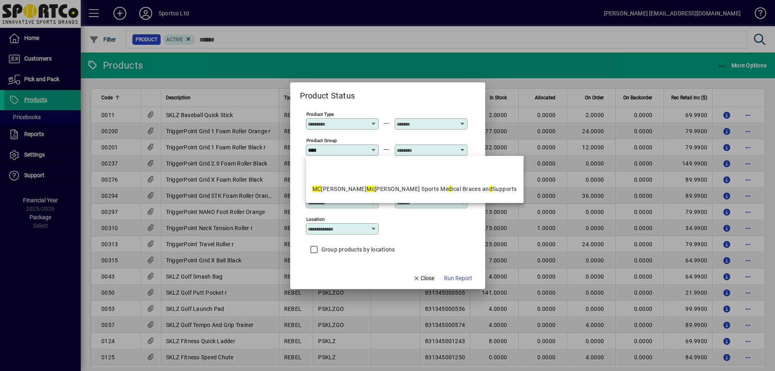
drag, startPoint x: 365, startPoint y: 184, endPoint x: 386, endPoint y: 181, distance: 22.0
click at [365, 184] on mat-option "MC DAVID Mc David Sports Me d ical Braces an d Supports" at bounding box center [415, 188] width 218 height 21
type input "**********"
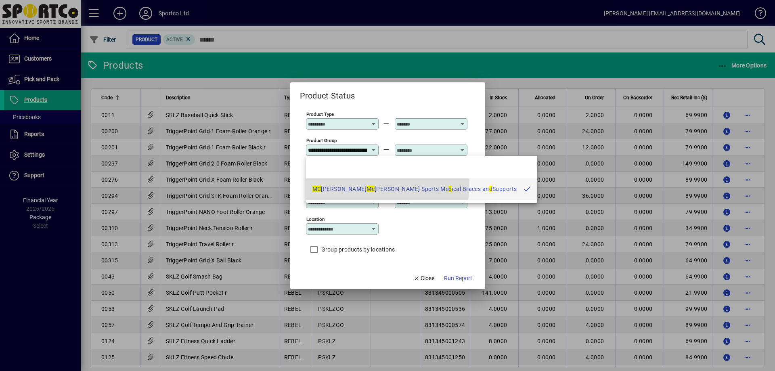
scroll to position [0, 88]
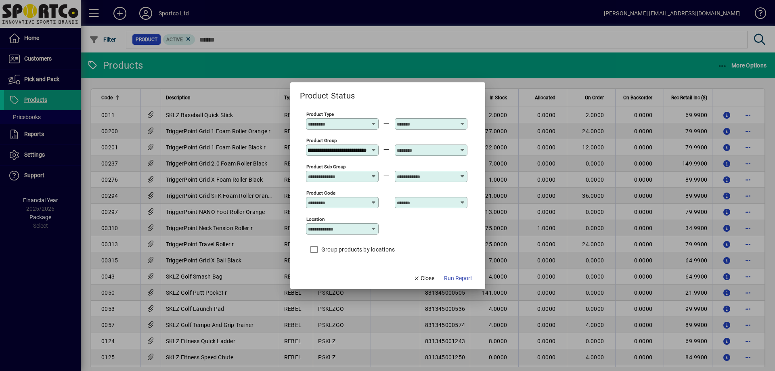
click at [431, 148] on input "text" at bounding box center [426, 150] width 59 height 6
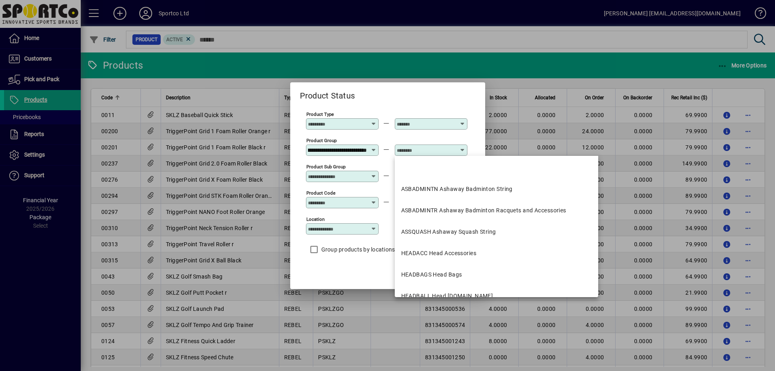
scroll to position [0, 0]
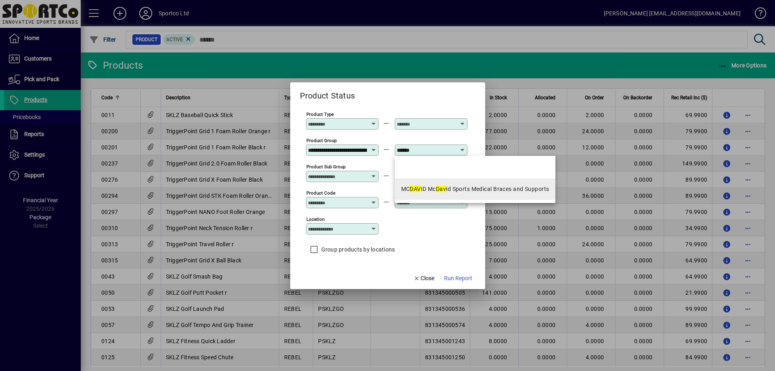
click at [477, 184] on mat-option "MC DAV ID Mc Dav id Sports Medical Braces and Supports" at bounding box center [475, 188] width 161 height 21
type input "**********"
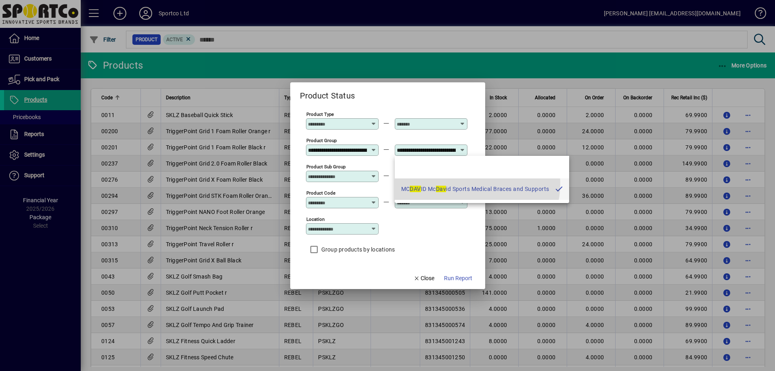
scroll to position [0, 88]
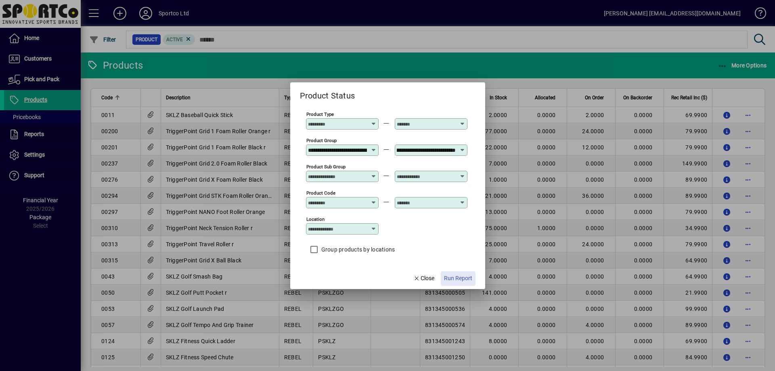
click at [464, 275] on span "Run Report" at bounding box center [458, 278] width 28 height 8
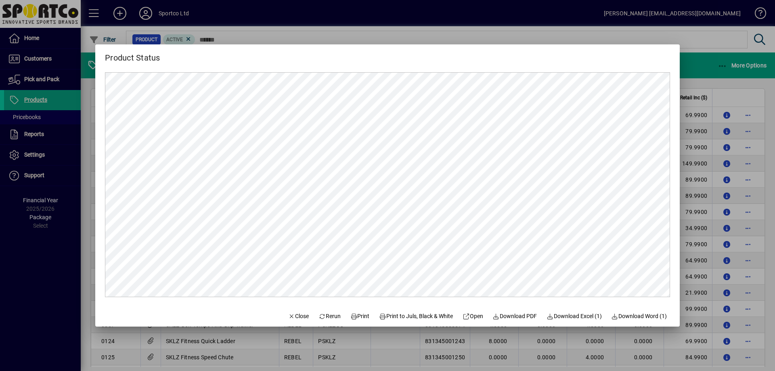
scroll to position [0, 0]
click at [350, 314] on span "Print" at bounding box center [359, 316] width 19 height 8
click at [293, 307] on span "button" at bounding box center [298, 315] width 27 height 19
